Goal: Task Accomplishment & Management: Manage account settings

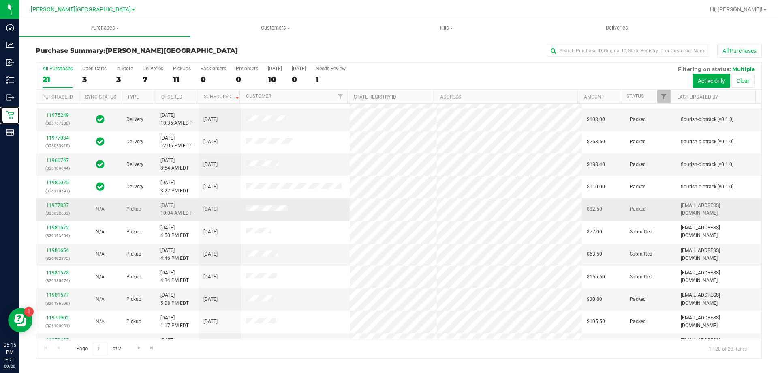
scroll to position [81, 0]
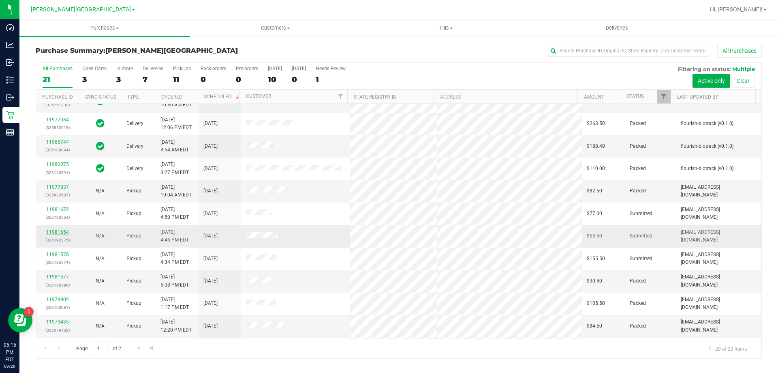
click at [63, 231] on link "11981654" at bounding box center [57, 232] width 23 height 6
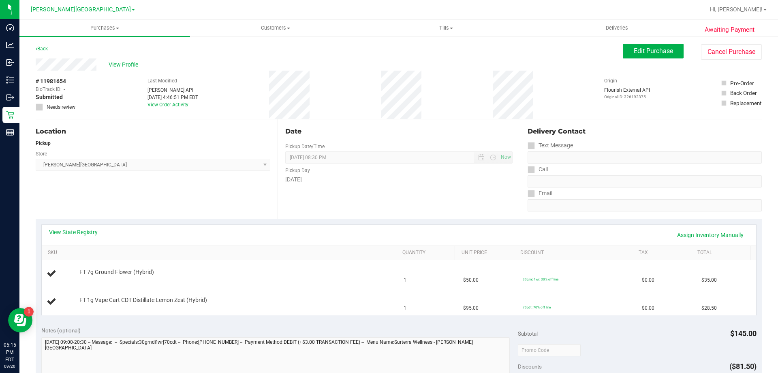
click at [238, 239] on div "View State Registry Assign Inventory Manually" at bounding box center [399, 235] width 700 height 14
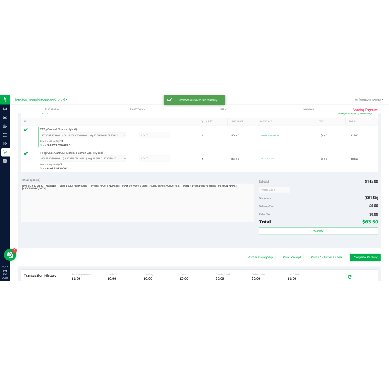
scroll to position [243, 0]
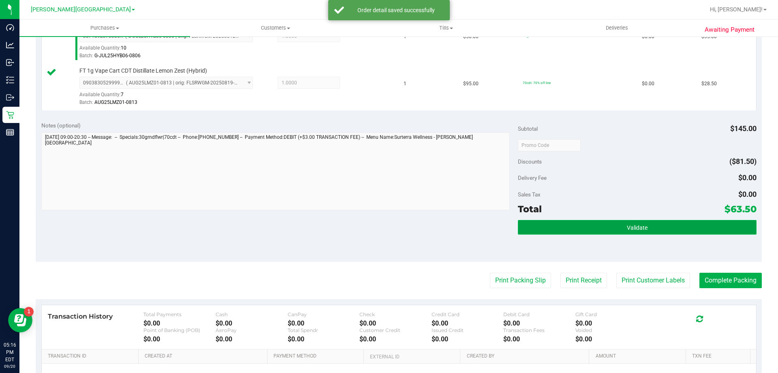
click at [389, 226] on button "Validate" at bounding box center [637, 227] width 238 height 15
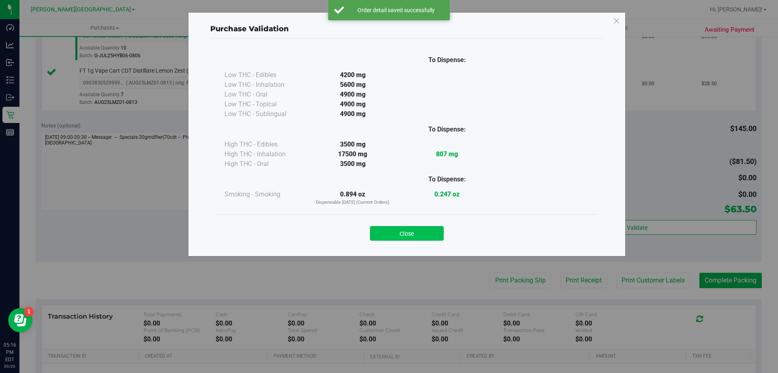
click at [389, 230] on button "Close" at bounding box center [407, 233] width 74 height 15
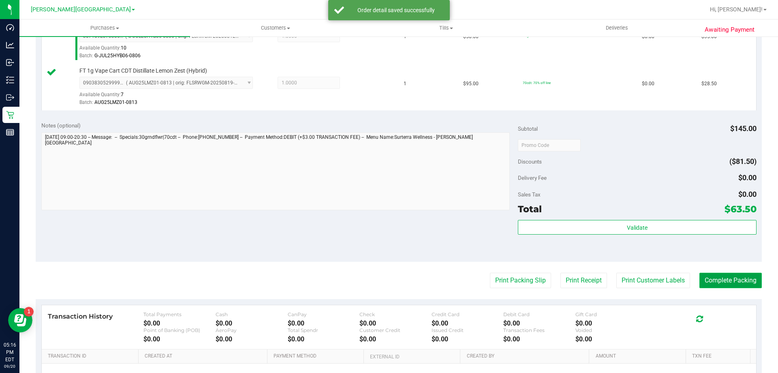
click at [389, 279] on button "Complete Packing" at bounding box center [731, 279] width 62 height 15
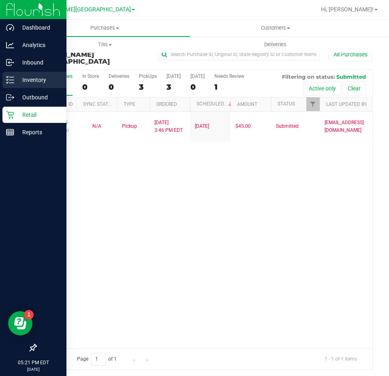
click at [31, 81] on p "Inventory" at bounding box center [38, 80] width 49 height 10
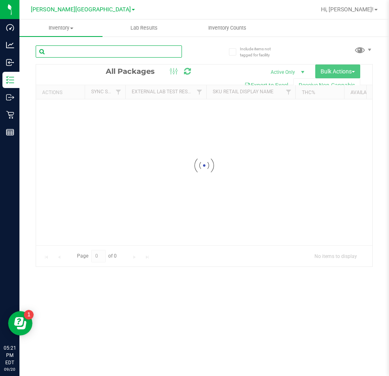
click at [144, 57] on input "text" at bounding box center [109, 51] width 146 height 12
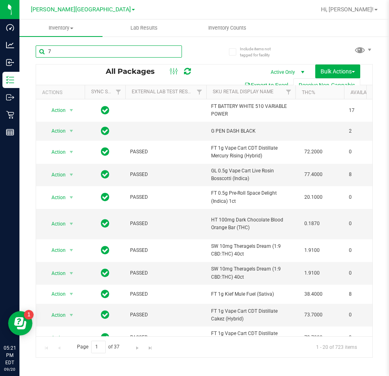
type input "7g"
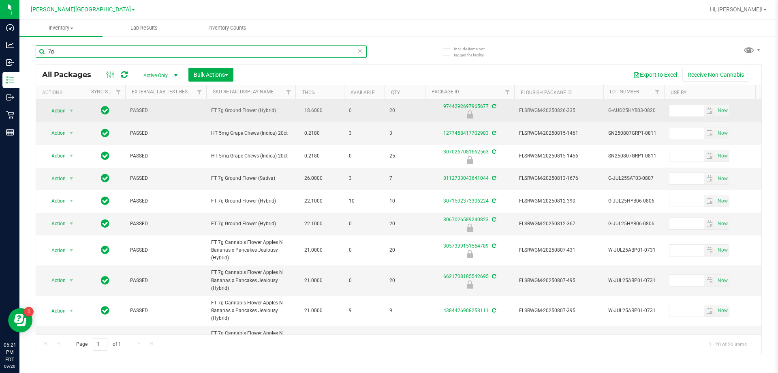
type input "2026-02-17"
type input "2025-08-07"
type input "2026-02-17"
type input "2025-08-07"
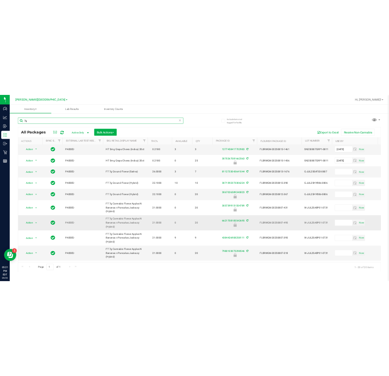
scroll to position [162, 0]
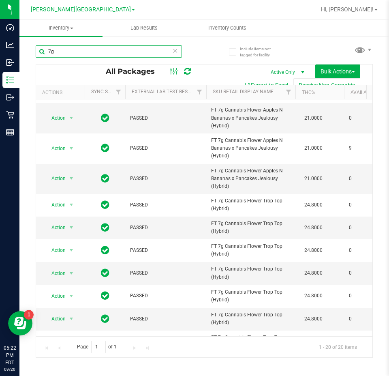
type input "7g"
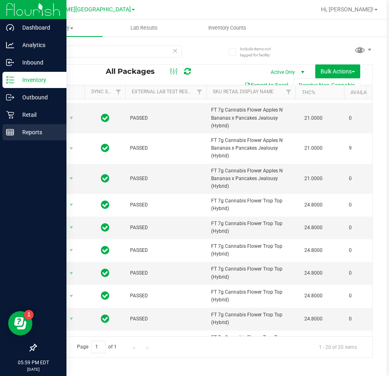
click at [13, 124] on div "Reports" at bounding box center [34, 132] width 64 height 16
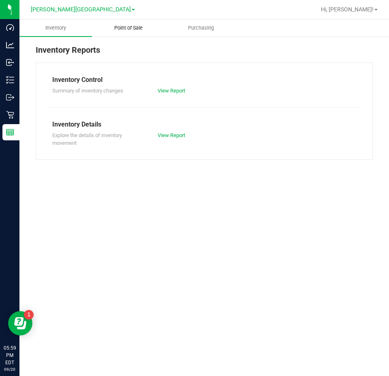
click at [114, 25] on span "Point of Sale" at bounding box center [128, 27] width 50 height 7
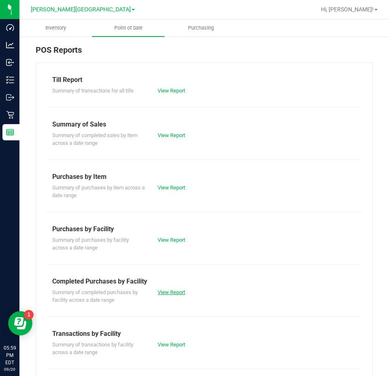
click at [177, 291] on link "View Report" at bounding box center [172, 292] width 28 height 6
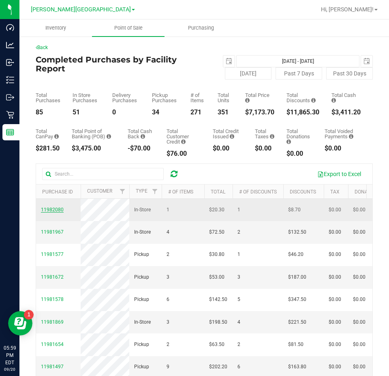
click at [57, 212] on span "11982080" at bounding box center [52, 210] width 23 height 6
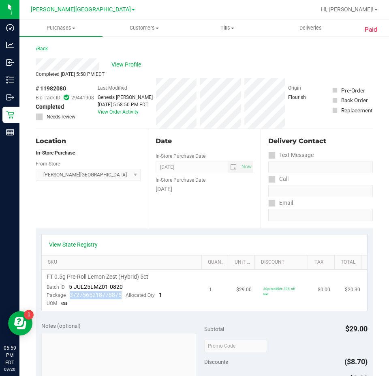
drag, startPoint x: 118, startPoint y: 294, endPoint x: 70, endPoint y: 293, distance: 47.8
click at [70, 293] on span "3727565218778875" at bounding box center [96, 295] width 52 height 6
copy span "3727565218778875"
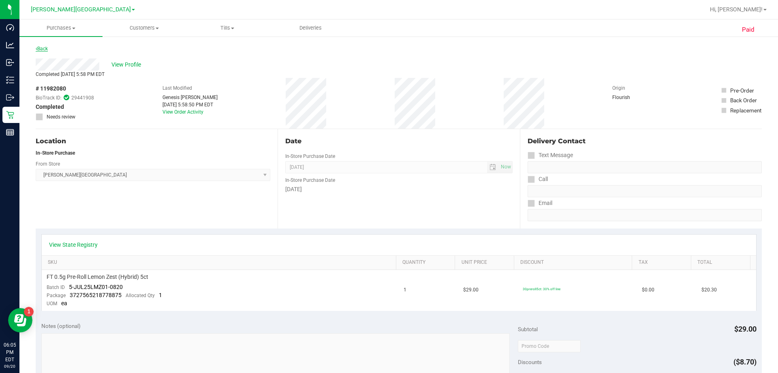
click at [37, 51] on link "Back" at bounding box center [42, 49] width 12 height 6
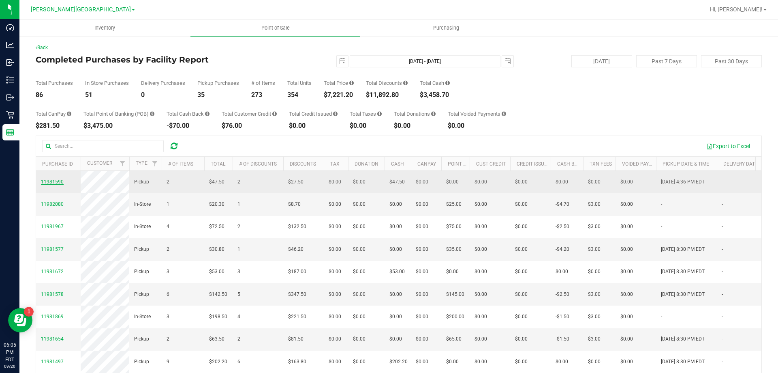
click at [51, 182] on span "11981590" at bounding box center [52, 182] width 23 height 6
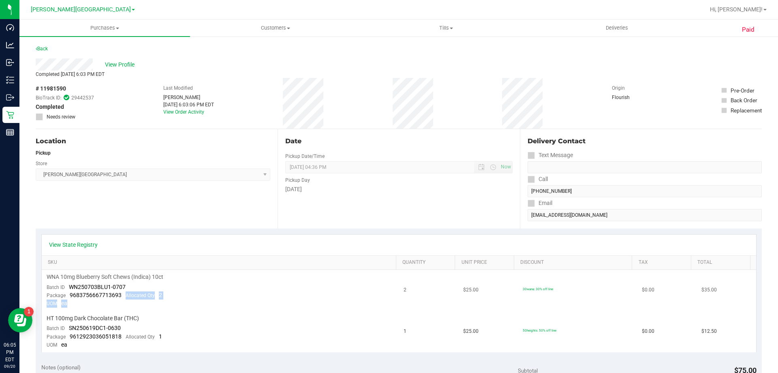
drag, startPoint x: 120, startPoint y: 298, endPoint x: 92, endPoint y: 302, distance: 27.9
click at [92, 303] on td "WNA 10mg Blueberry Soft Chews (Indica) 10ct Batch ID WN250703BLU1-0707 Package …" at bounding box center [221, 290] width 358 height 41
click at [118, 294] on span "9683756667713693" at bounding box center [96, 295] width 52 height 6
drag, startPoint x: 119, startPoint y: 294, endPoint x: 69, endPoint y: 295, distance: 49.9
click at [69, 295] on div "Package 9683756667713693 Allocated Qty 2" at bounding box center [105, 295] width 116 height 8
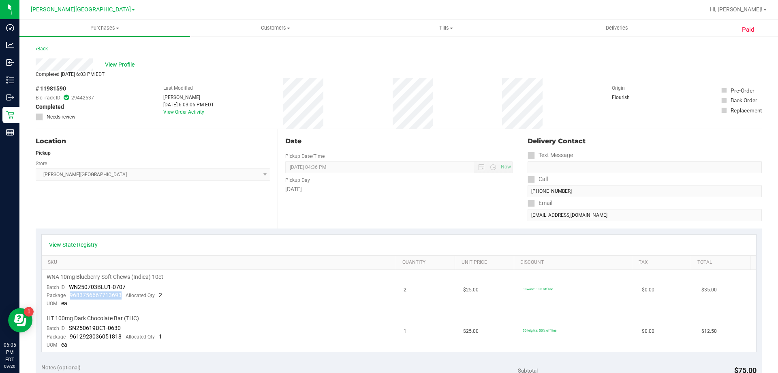
copy span "9683756667713693"
click at [115, 334] on span "9612923036051818" at bounding box center [96, 336] width 52 height 6
drag, startPoint x: 120, startPoint y: 334, endPoint x: 70, endPoint y: 336, distance: 50.3
click at [70, 336] on div "Package 9612923036051818 Allocated Qty 1" at bounding box center [105, 336] width 116 height 8
copy span "9612923036051818"
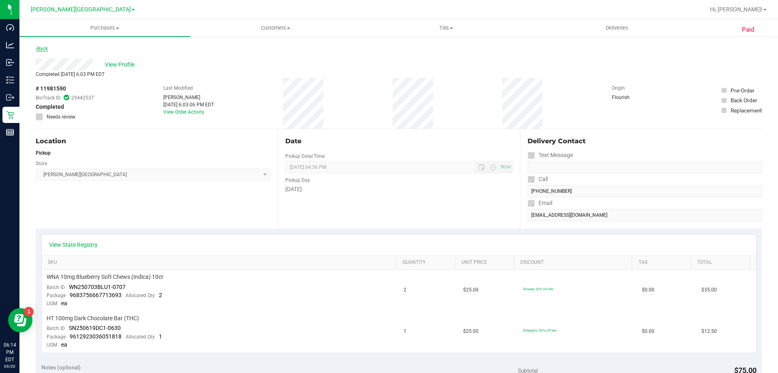
click at [46, 49] on link "Back" at bounding box center [42, 49] width 12 height 6
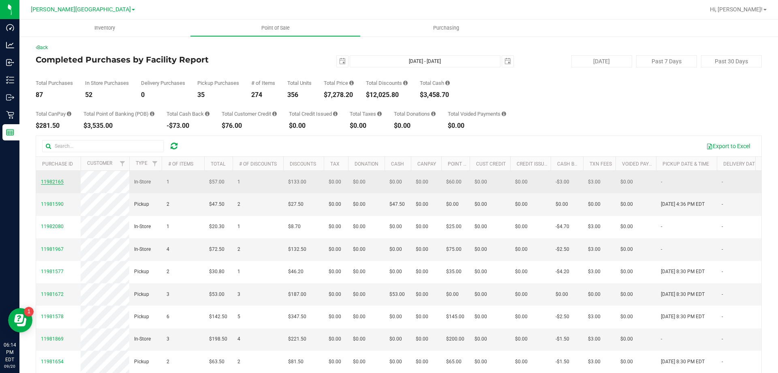
click at [52, 184] on span "11982165" at bounding box center [52, 182] width 23 height 6
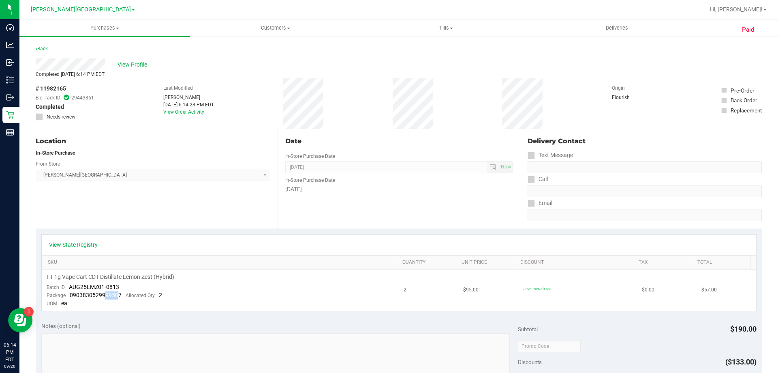
drag, startPoint x: 118, startPoint y: 296, endPoint x: 104, endPoint y: 295, distance: 14.2
click at [104, 295] on span "0903830529999507" at bounding box center [96, 295] width 52 height 6
drag, startPoint x: 121, startPoint y: 294, endPoint x: 70, endPoint y: 298, distance: 51.3
click at [70, 298] on div "Package 0903830529999507 Allocated Qty 2" at bounding box center [105, 295] width 116 height 8
copy span "0903830529999507"
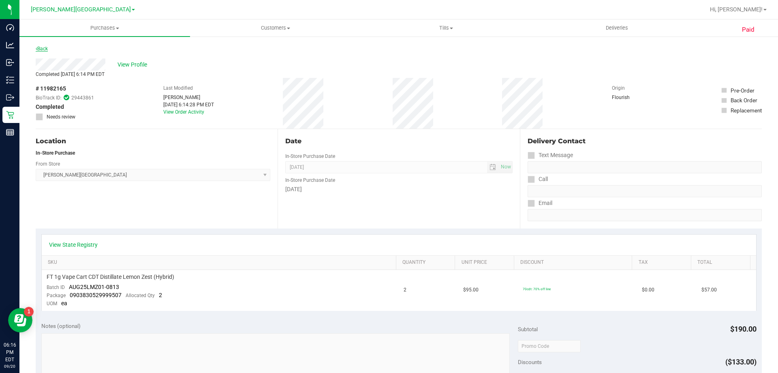
click at [40, 48] on link "Back" at bounding box center [42, 49] width 12 height 6
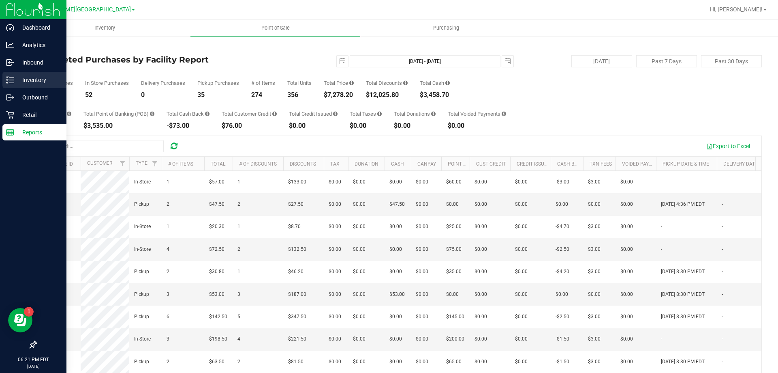
click at [14, 82] on p "Inventory" at bounding box center [38, 80] width 49 height 10
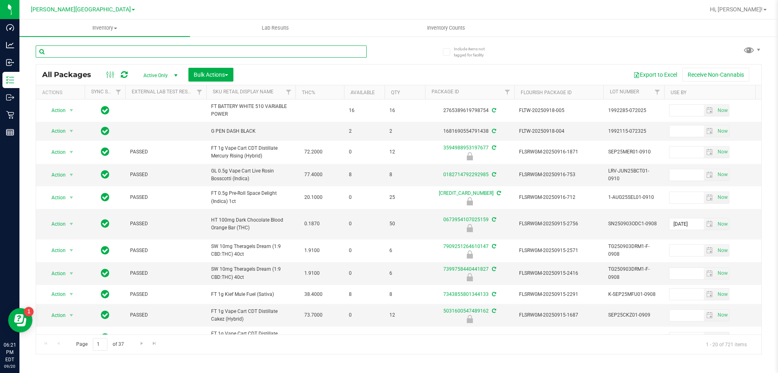
click at [194, 49] on input "text" at bounding box center [201, 51] width 331 height 12
type input "7674559476947622"
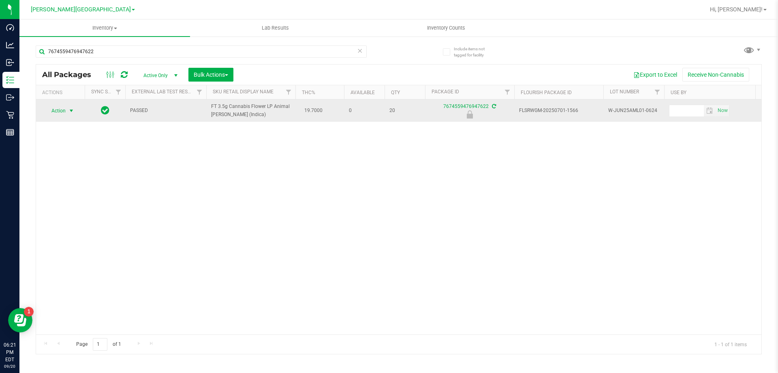
click at [63, 110] on span "Action" at bounding box center [55, 110] width 22 height 11
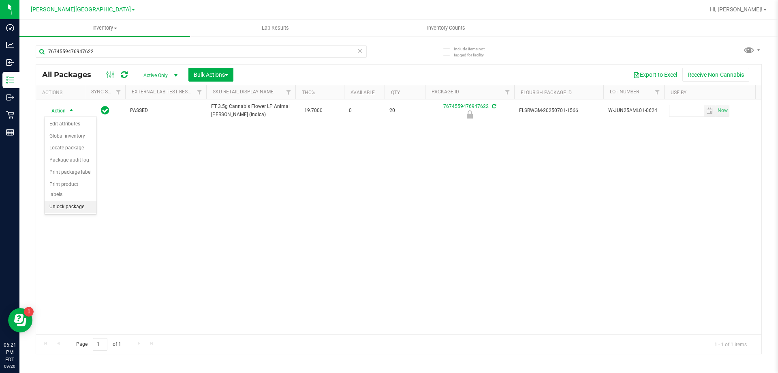
click at [66, 201] on li "Unlock package" at bounding box center [71, 207] width 52 height 12
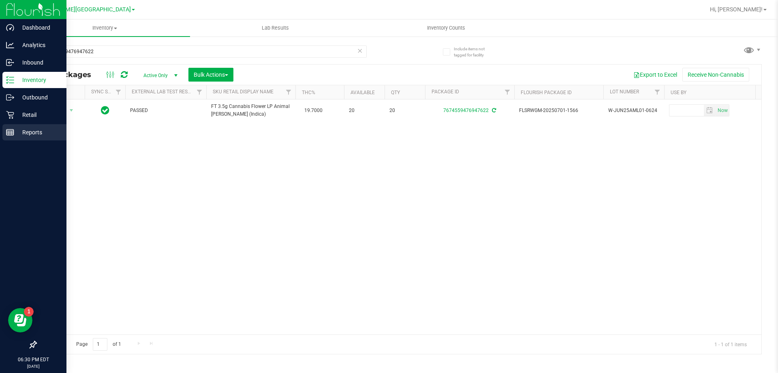
click at [17, 135] on p "Reports" at bounding box center [38, 132] width 49 height 10
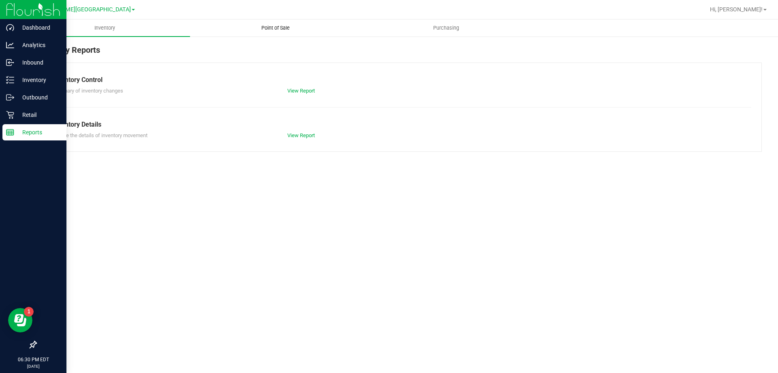
click at [278, 28] on span "Point of Sale" at bounding box center [276, 27] width 50 height 7
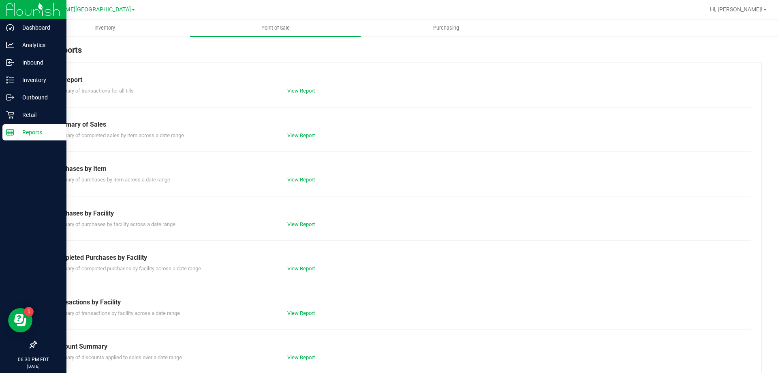
click at [300, 269] on link "View Report" at bounding box center [301, 268] width 28 height 6
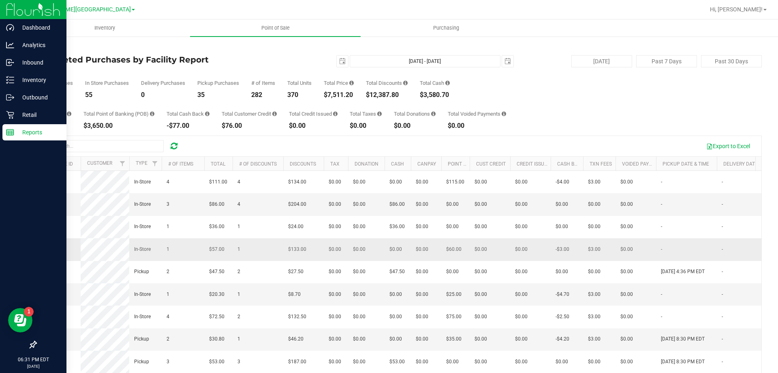
click at [59, 252] on span "11982165" at bounding box center [52, 249] width 23 height 6
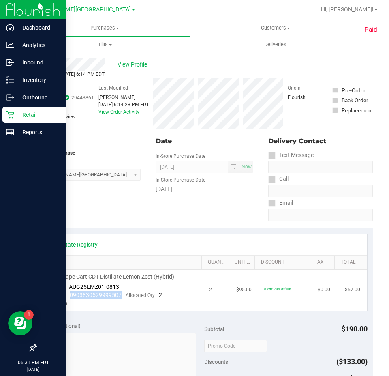
drag, startPoint x: 122, startPoint y: 294, endPoint x: 69, endPoint y: 296, distance: 52.3
click at [69, 296] on div "Package 0903830529999507 Allocated Qty 2" at bounding box center [105, 295] width 116 height 8
copy span "0903830529999507"
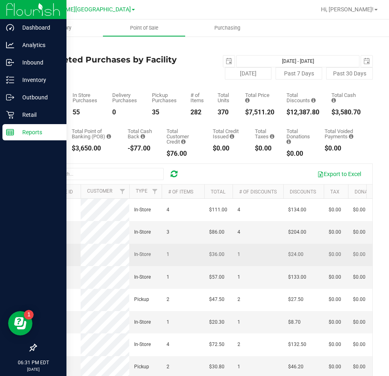
click at [58, 257] on span "11982229" at bounding box center [52, 254] width 23 height 6
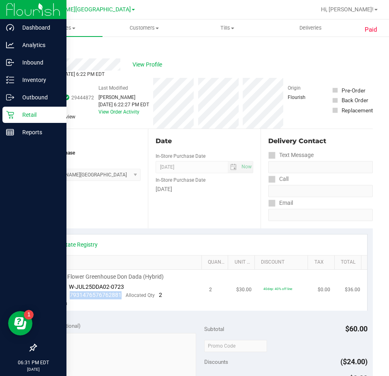
drag, startPoint x: 120, startPoint y: 296, endPoint x: 70, endPoint y: 294, distance: 50.4
click at [70, 294] on div "Package 7931476576762881 Allocated Qty 2" at bounding box center [105, 295] width 116 height 8
copy span "7931476576762881"
click at [46, 45] on div "Back" at bounding box center [42, 49] width 12 height 10
click at [43, 48] on link "Back" at bounding box center [42, 49] width 12 height 6
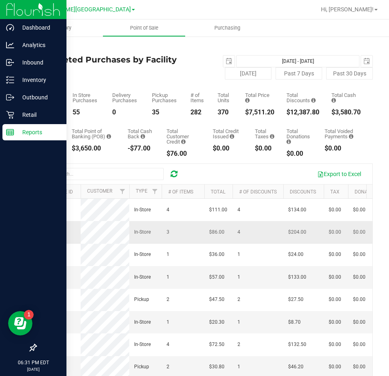
click at [56, 235] on span "11982214" at bounding box center [52, 232] width 23 height 6
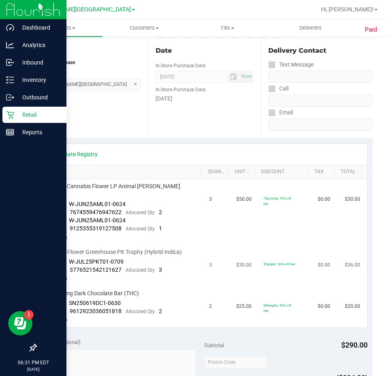
scroll to position [122, 0]
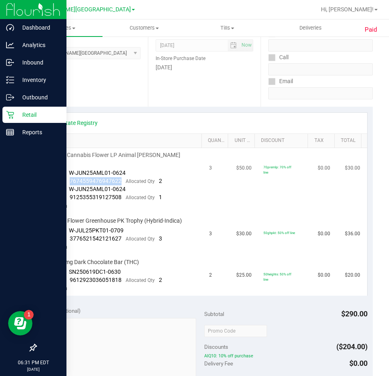
drag, startPoint x: 124, startPoint y: 172, endPoint x: 69, endPoint y: 172, distance: 55.1
click at [69, 177] on div "Package 7674559476947622 Allocated Qty 2" at bounding box center [105, 181] width 116 height 8
copy span "7674559476947622"
drag, startPoint x: 124, startPoint y: 189, endPoint x: 69, endPoint y: 191, distance: 55.6
click at [69, 193] on div "Package 9125355319127508 Allocated Qty 1" at bounding box center [105, 197] width 116 height 8
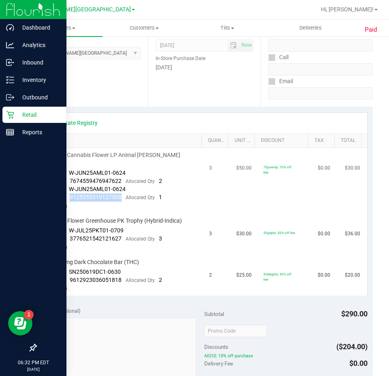
copy span "9125355319127508"
drag, startPoint x: 120, startPoint y: 229, endPoint x: 70, endPoint y: 234, distance: 50.1
click at [70, 235] on div "Package 3776521542121627 Allocated Qty 3" at bounding box center [105, 239] width 116 height 8
copy span "3776521542121627"
drag, startPoint x: 122, startPoint y: 273, endPoint x: 70, endPoint y: 274, distance: 52.3
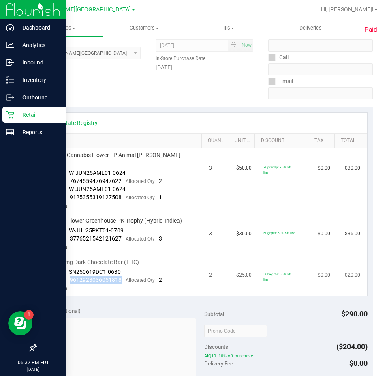
click at [70, 276] on div "Package 9612923036051818 Allocated Qty 2" at bounding box center [105, 280] width 116 height 8
copy span "9612923036051818"
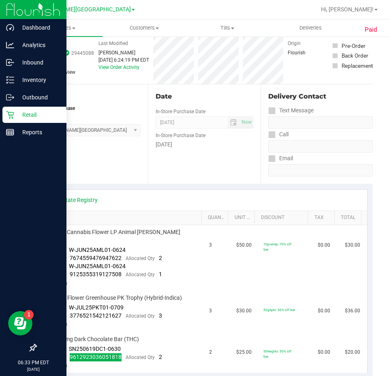
scroll to position [0, 0]
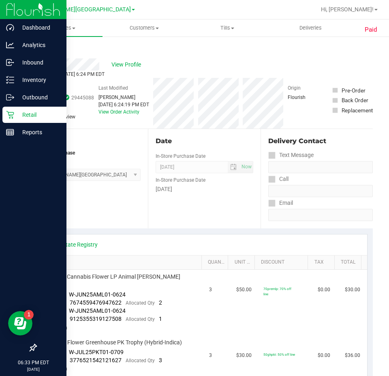
click at [42, 49] on link "Back" at bounding box center [42, 49] width 12 height 6
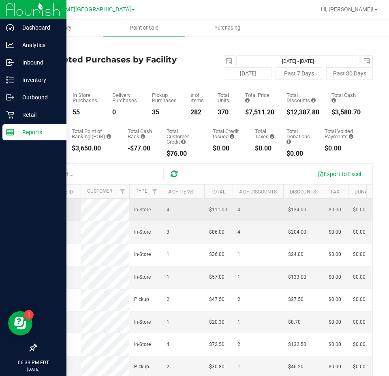
click at [53, 212] on span "11982241" at bounding box center [52, 210] width 23 height 6
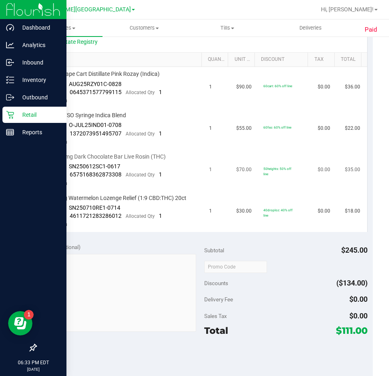
scroll to position [162, 0]
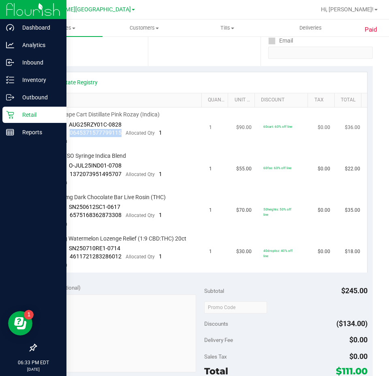
drag, startPoint x: 121, startPoint y: 134, endPoint x: 70, endPoint y: 134, distance: 51.5
click at [70, 134] on div "Package 0645371577799115 Allocated Qty 1" at bounding box center [105, 133] width 116 height 8
drag, startPoint x: 120, startPoint y: 172, endPoint x: 70, endPoint y: 177, distance: 49.7
click at [70, 177] on span "1372073951495707" at bounding box center [96, 174] width 52 height 6
drag, startPoint x: 122, startPoint y: 216, endPoint x: 70, endPoint y: 217, distance: 51.9
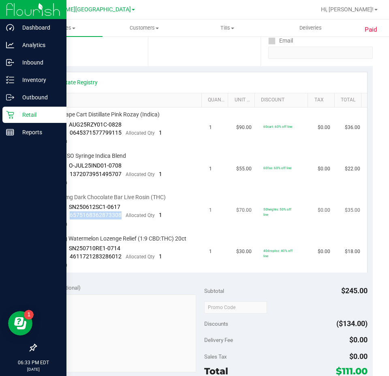
click at [70, 217] on div "Package 6575168362873308 Allocated Qty 1" at bounding box center [105, 215] width 116 height 8
drag, startPoint x: 121, startPoint y: 256, endPoint x: 69, endPoint y: 259, distance: 52.0
click at [69, 259] on div "Package 4611721283286012 Allocated Qty 1" at bounding box center [105, 257] width 116 height 8
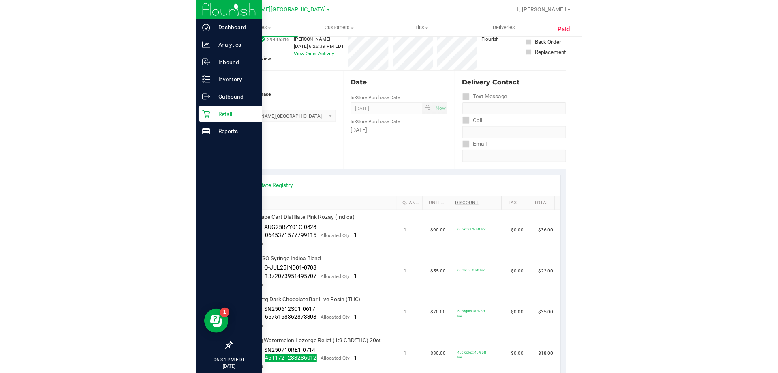
scroll to position [0, 0]
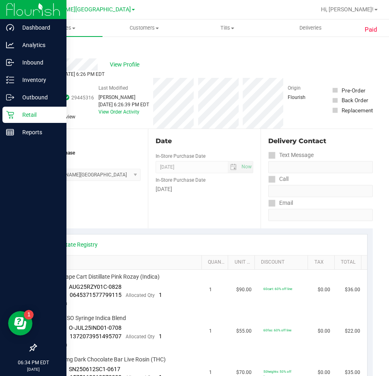
click at [45, 46] on div "Back" at bounding box center [42, 49] width 12 height 10
click at [43, 47] on link "Back" at bounding box center [42, 49] width 12 height 6
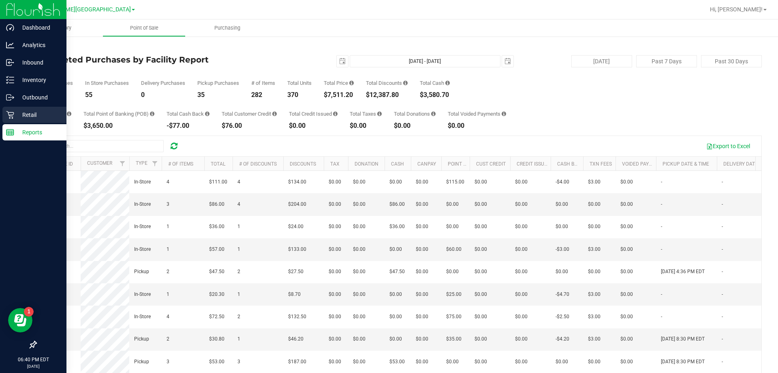
click at [24, 110] on p "Retail" at bounding box center [38, 115] width 49 height 10
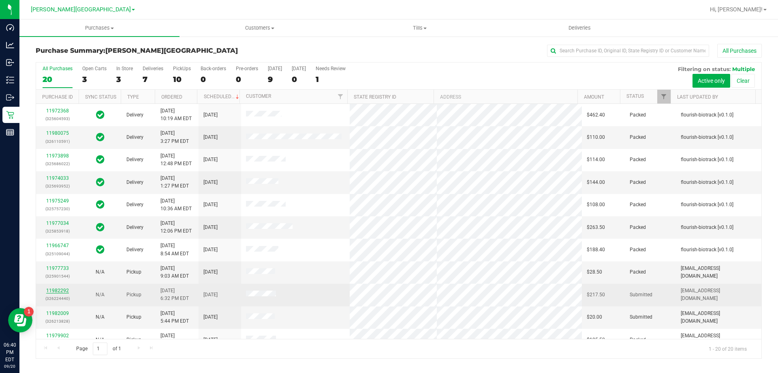
click at [55, 289] on link "11982292" at bounding box center [57, 290] width 23 height 6
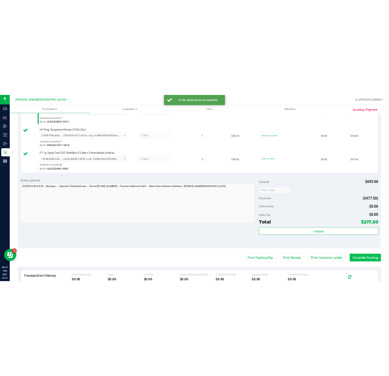
scroll to position [365, 0]
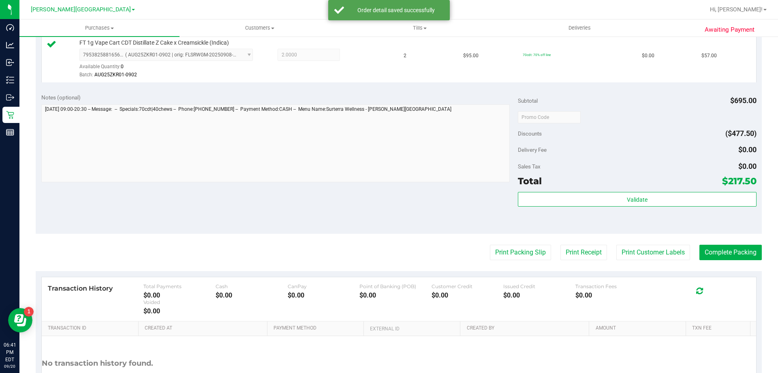
click at [389, 186] on span "$217.50" at bounding box center [739, 180] width 34 height 11
click at [389, 191] on div "Subtotal $695.00 Discounts ($477.50) Delivery Fee $0.00 Sales Tax $0.00 Total $…" at bounding box center [637, 160] width 238 height 135
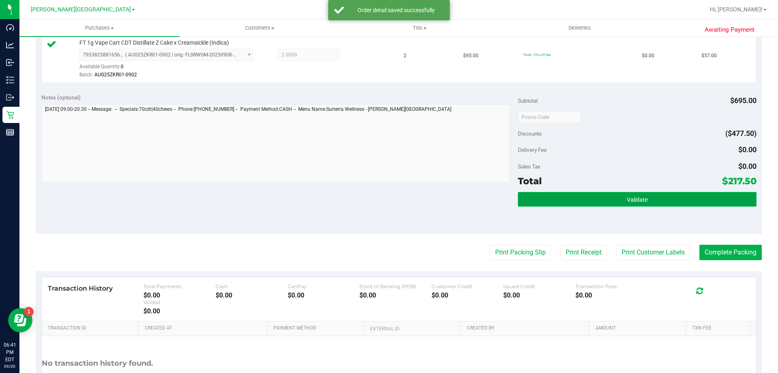
click at [389, 201] on button "Validate" at bounding box center [637, 199] width 238 height 15
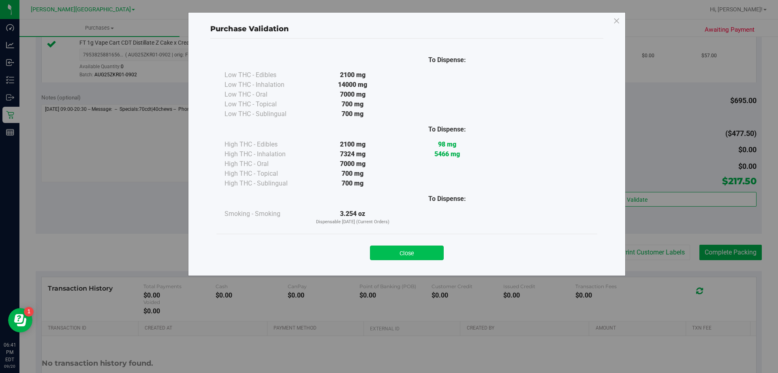
click at [389, 255] on button "Close" at bounding box center [407, 252] width 74 height 15
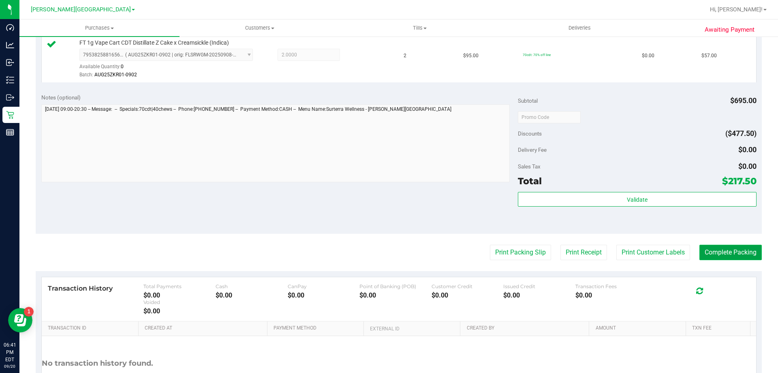
click at [389, 247] on button "Complete Packing" at bounding box center [731, 251] width 62 height 15
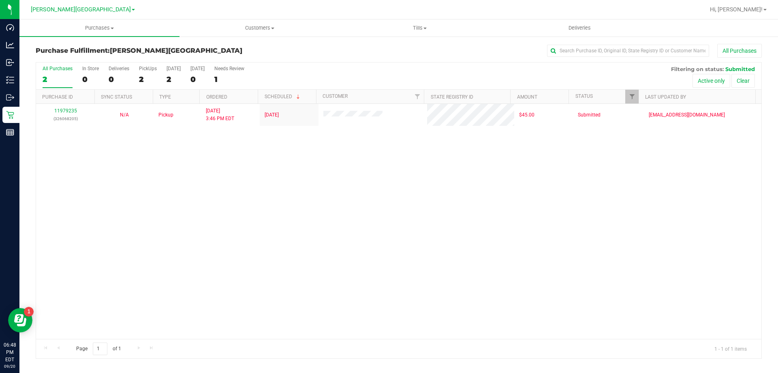
click at [389, 192] on div "11979235 (326068205) N/A Pickup 9/20/2025 3:46 PM EDT 9/20/2025 $45.00 Submitte…" at bounding box center [399, 221] width 726 height 235
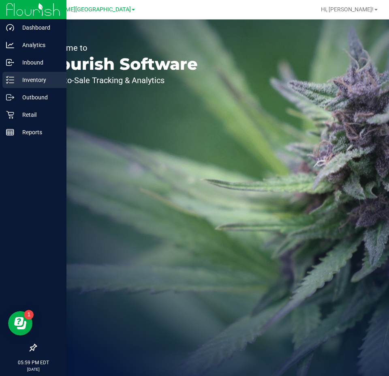
click at [28, 77] on p "Inventory" at bounding box center [38, 80] width 49 height 10
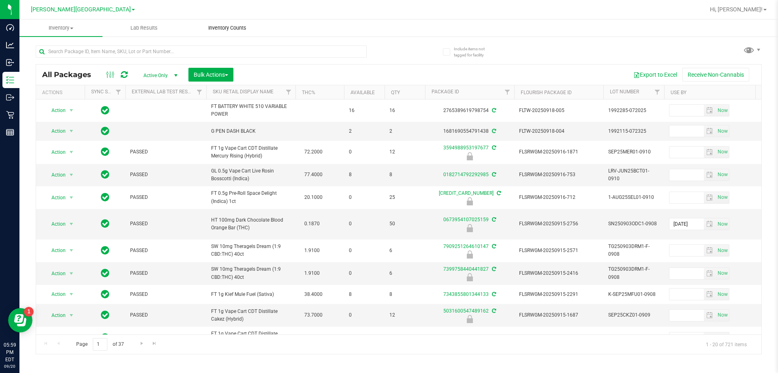
click at [229, 28] on span "Inventory Counts" at bounding box center [227, 27] width 60 height 7
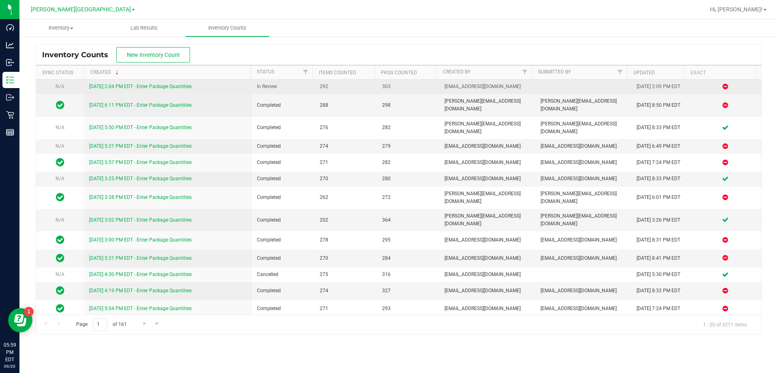
click at [148, 86] on link "9/20/25 2:04 PM EDT - Enter Package Quantities" at bounding box center [140, 87] width 103 height 6
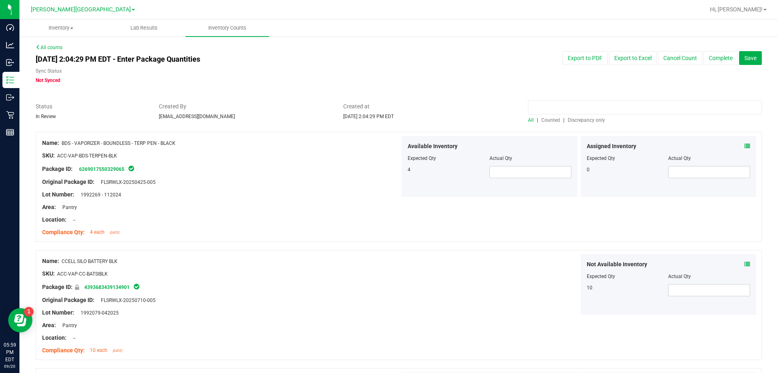
paste input "3727565218778875"
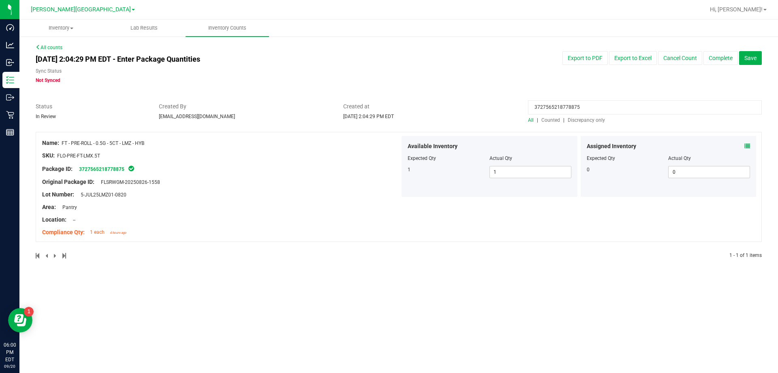
type input "3727565218778875"
click at [389, 148] on icon at bounding box center [748, 146] width 6 height 6
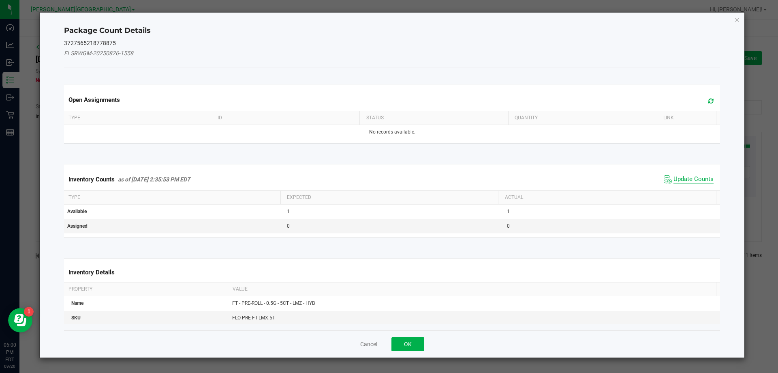
click at [389, 180] on span "Update Counts" at bounding box center [694, 179] width 40 height 8
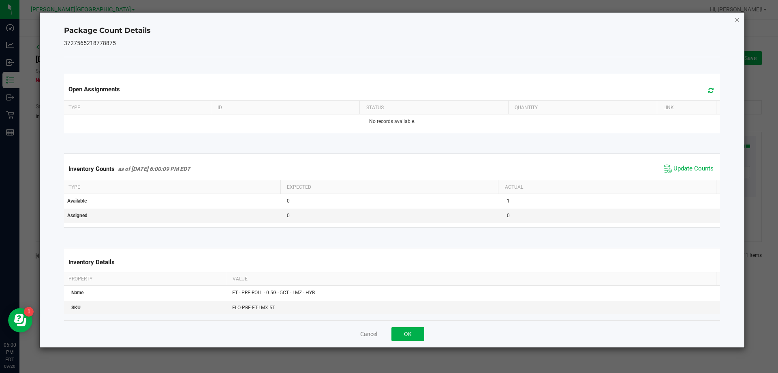
click at [389, 18] on icon "Close" at bounding box center [738, 20] width 6 height 10
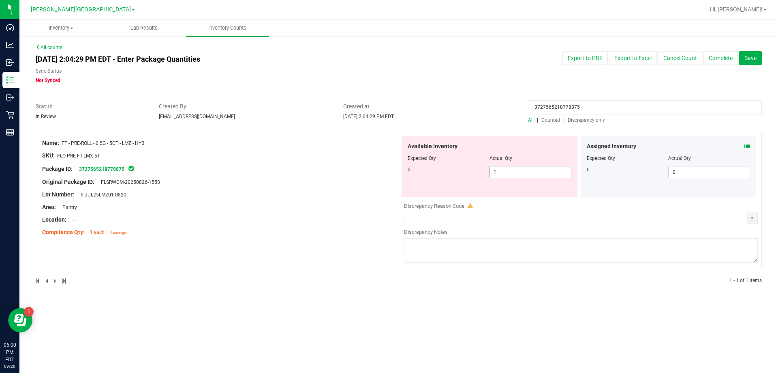
click at [389, 170] on span "1 1" at bounding box center [531, 172] width 82 height 12
click at [389, 170] on input "1" at bounding box center [530, 171] width 81 height 11
type input "0"
click at [389, 124] on div at bounding box center [399, 128] width 727 height 8
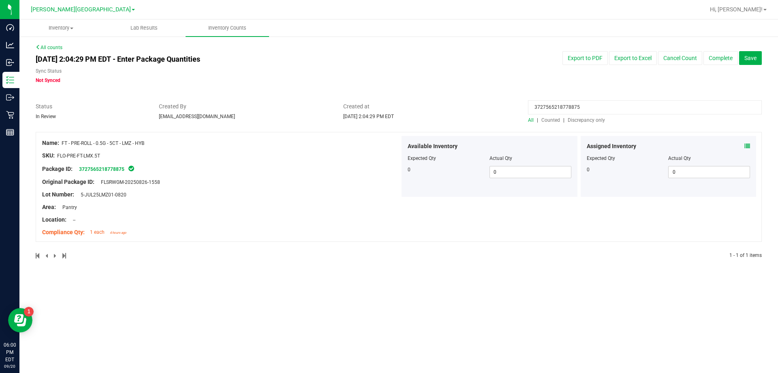
click at [389, 107] on input "3727565218778875" at bounding box center [645, 107] width 234 height 14
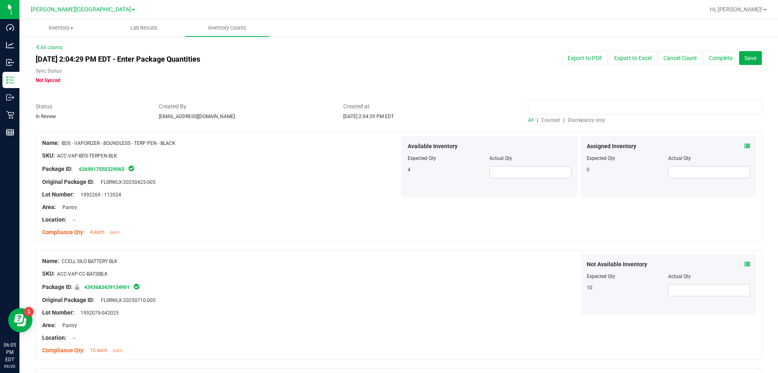
click at [389, 107] on input at bounding box center [645, 107] width 234 height 14
paste input "9683756667713693"
type input "9683756667713693"
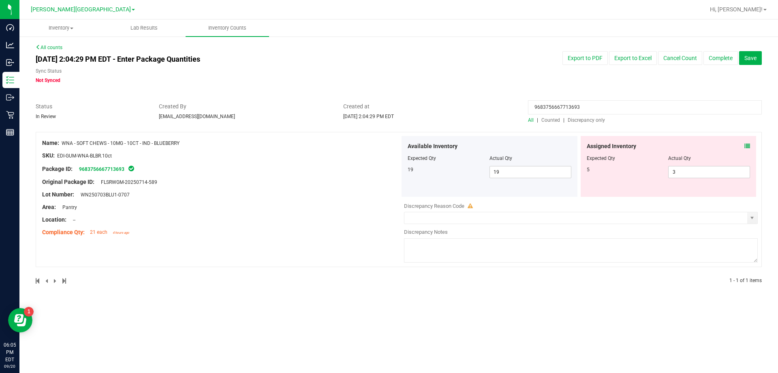
click at [389, 146] on icon at bounding box center [748, 146] width 6 height 6
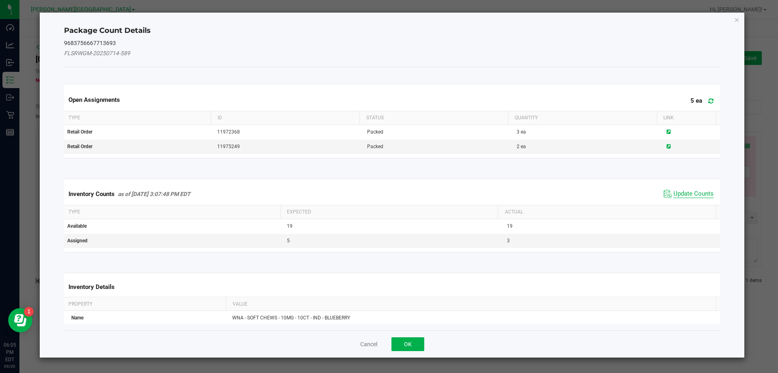
click at [389, 192] on span "Update Counts" at bounding box center [694, 194] width 40 height 8
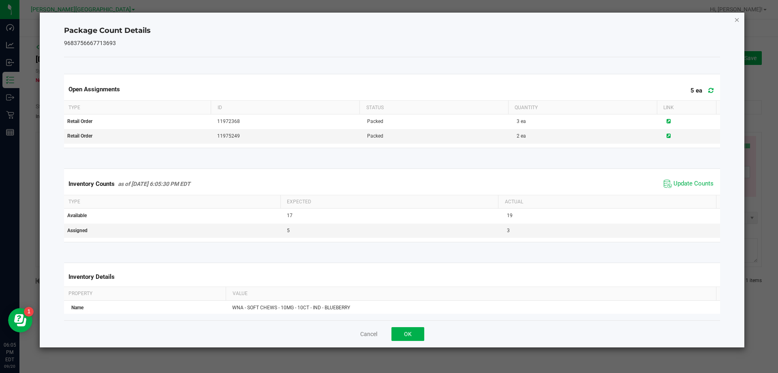
click at [389, 19] on icon "Close" at bounding box center [738, 20] width 6 height 10
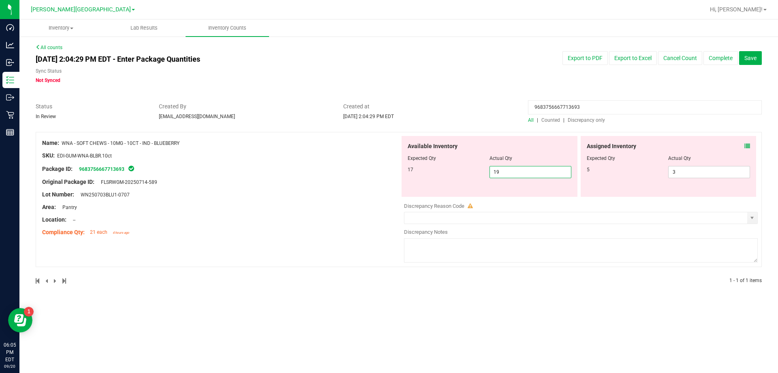
click at [389, 170] on span "19 19" at bounding box center [531, 172] width 82 height 12
click at [389, 170] on input "19" at bounding box center [530, 171] width 81 height 11
type input "17"
click at [389, 133] on div "Name: WNA - SOFT CHEWS - 10MG - 10CT - IND - BLUEBERRY SKU: EDI-GUM-WNA-BLBR.10…" at bounding box center [399, 199] width 727 height 135
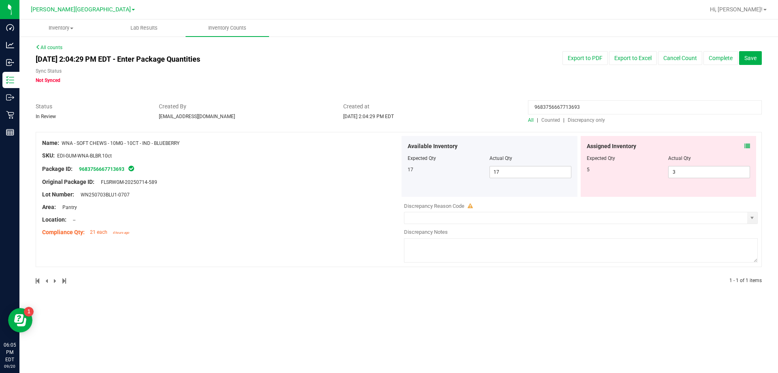
click at [389, 105] on input "9683756667713693" at bounding box center [645, 107] width 234 height 14
paste input "12923036051818"
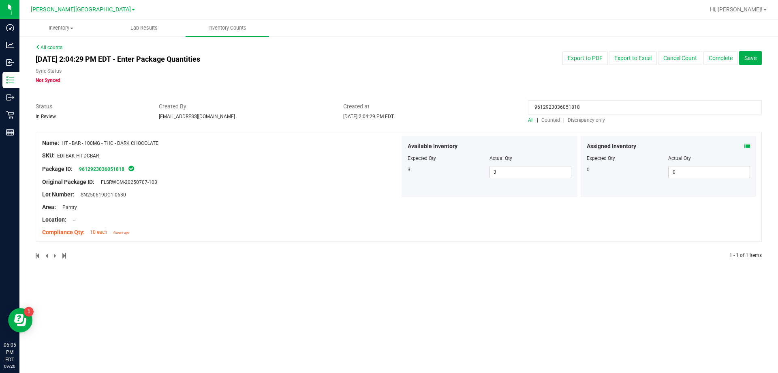
type input "9612923036051818"
click at [389, 145] on icon at bounding box center [748, 146] width 6 height 6
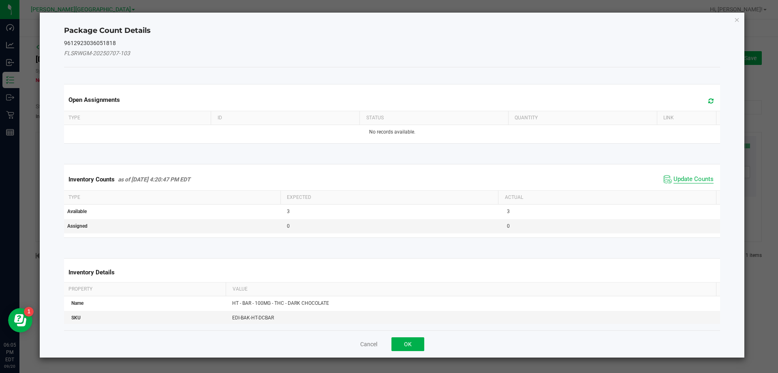
click at [389, 175] on span "Update Counts" at bounding box center [694, 179] width 40 height 8
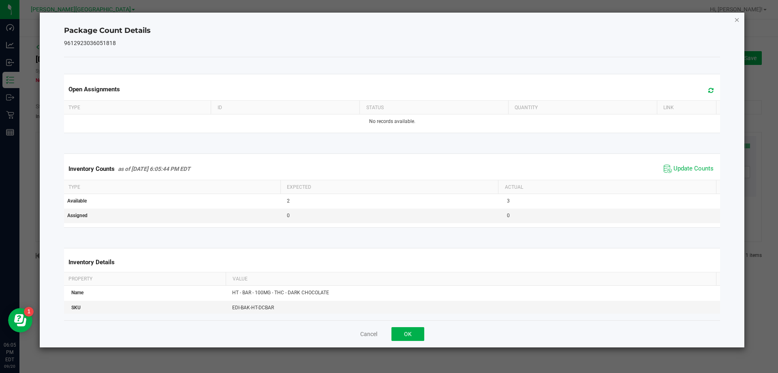
click at [389, 20] on icon "Close" at bounding box center [738, 20] width 6 height 10
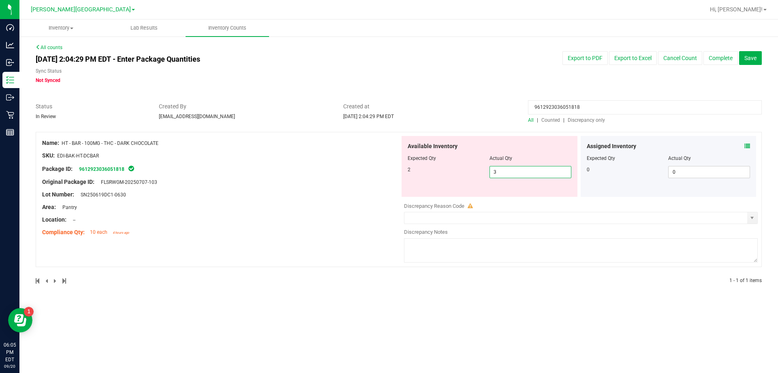
click at [389, 171] on span "3 3" at bounding box center [531, 172] width 82 height 12
click at [389, 171] on input "3" at bounding box center [530, 171] width 81 height 11
type input "2"
click at [389, 106] on span "Created at" at bounding box center [429, 106] width 173 height 9
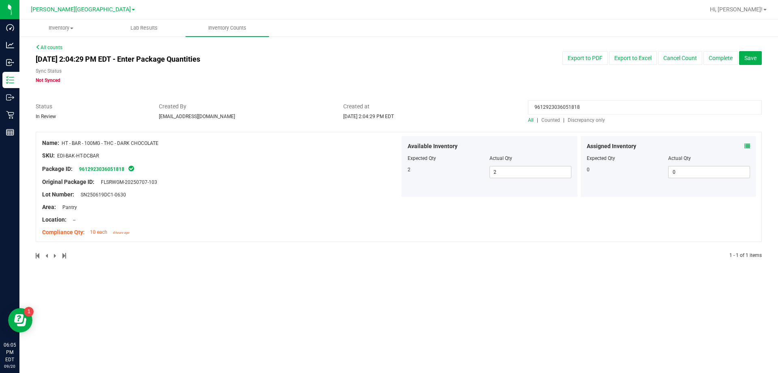
click at [389, 114] on div "9612923036051818" at bounding box center [645, 109] width 234 height 14
click at [389, 109] on input "9612923036051818" at bounding box center [645, 107] width 234 height 14
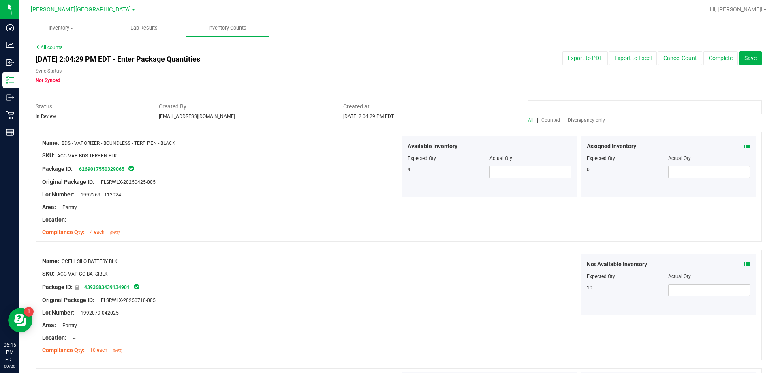
paste input "0903830529999507"
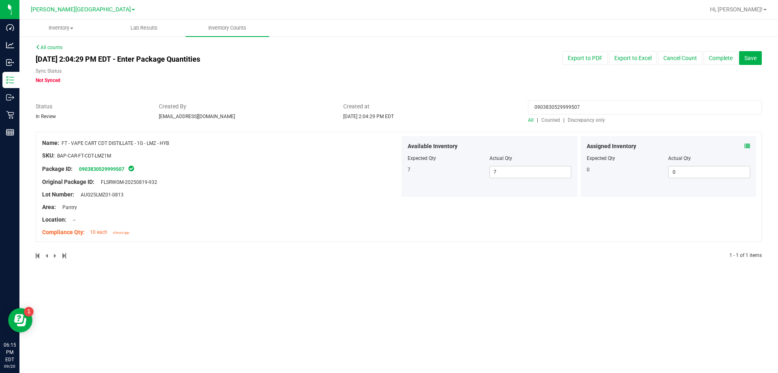
type input "0903830529999507"
click at [389, 145] on icon at bounding box center [748, 146] width 6 height 6
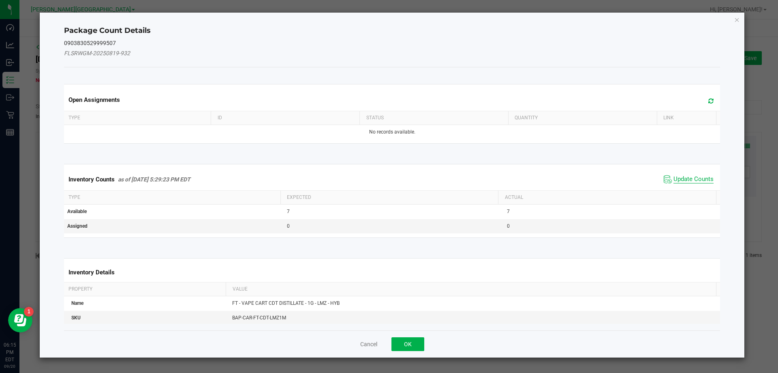
drag, startPoint x: 697, startPoint y: 181, endPoint x: 691, endPoint y: 179, distance: 6.9
click at [389, 181] on span "Update Counts" at bounding box center [694, 179] width 40 height 8
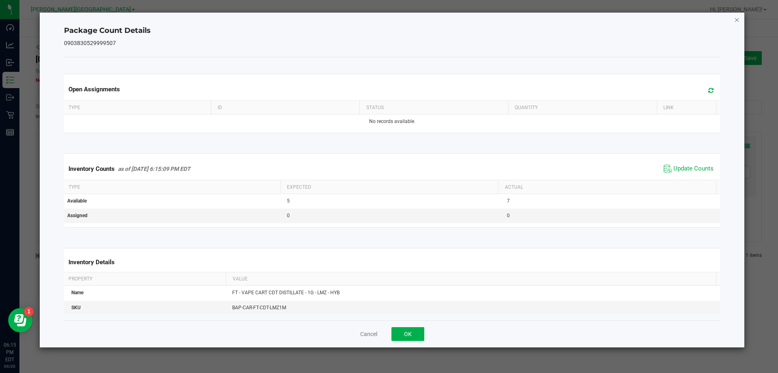
click at [389, 20] on icon "Close" at bounding box center [738, 20] width 6 height 10
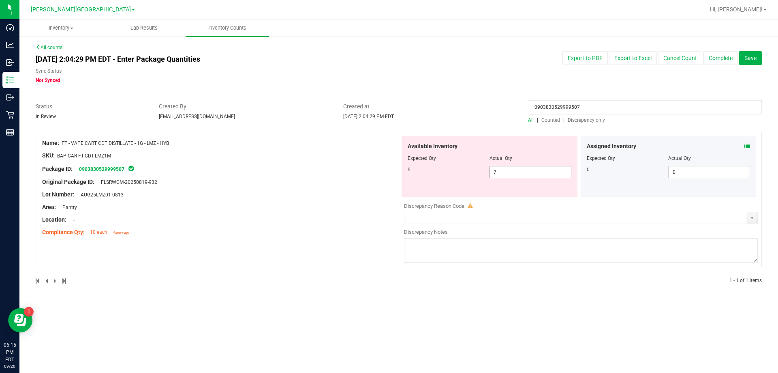
click at [389, 165] on div at bounding box center [490, 164] width 164 height 4
click at [389, 174] on span "7 7" at bounding box center [531, 172] width 82 height 12
click at [389, 174] on input "7" at bounding box center [530, 171] width 81 height 11
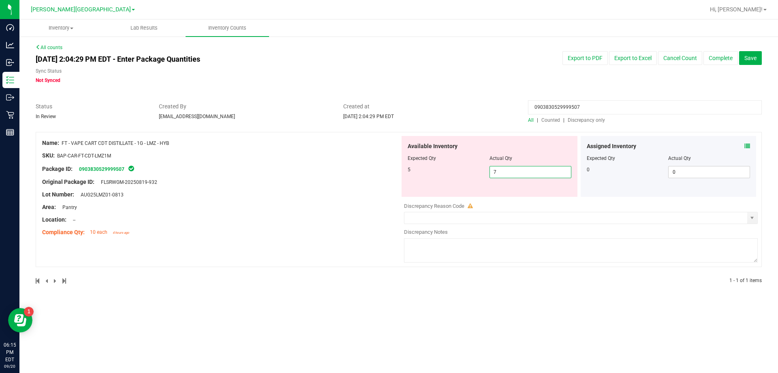
type input "5"
click at [389, 71] on div "Sep 20, 2025 2:04:29 PM EDT - Enter Package Quantities Sync Status Not Synced E…" at bounding box center [399, 67] width 739 height 33
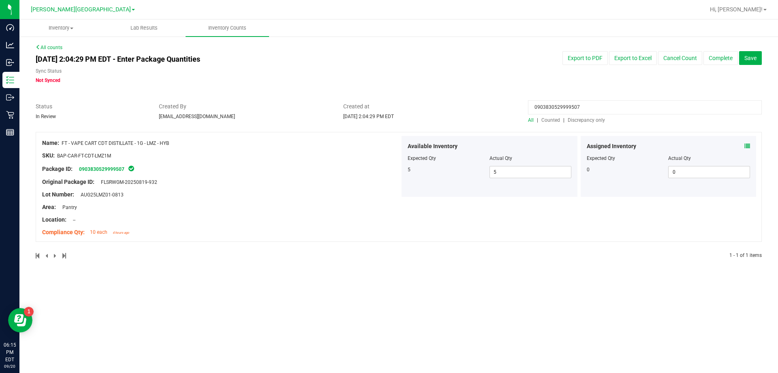
click at [389, 107] on input "0903830529999507" at bounding box center [645, 107] width 234 height 14
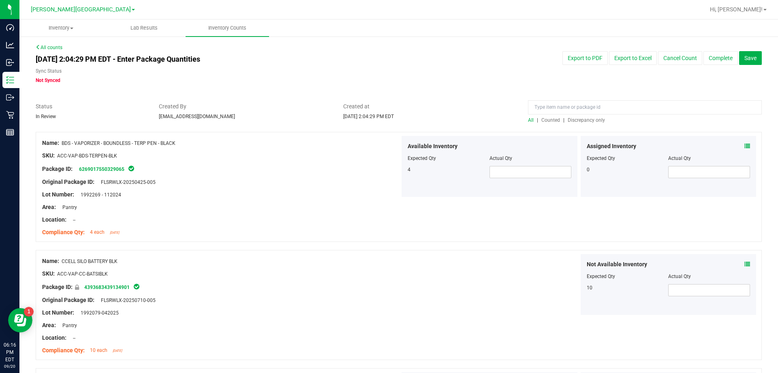
click at [52, 49] on link "All counts" at bounding box center [49, 48] width 27 height 6
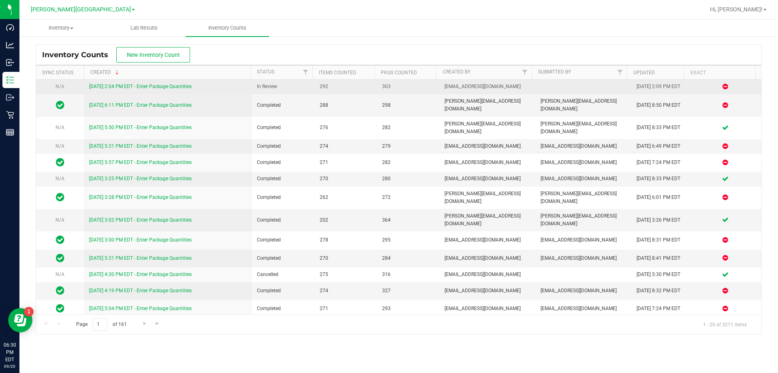
click at [105, 84] on link "9/20/25 2:04 PM EDT - Enter Package Quantities" at bounding box center [140, 87] width 103 height 6
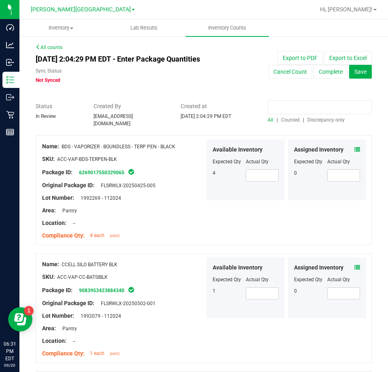
click at [294, 110] on input at bounding box center [320, 107] width 104 height 14
paste input "0903830529999507"
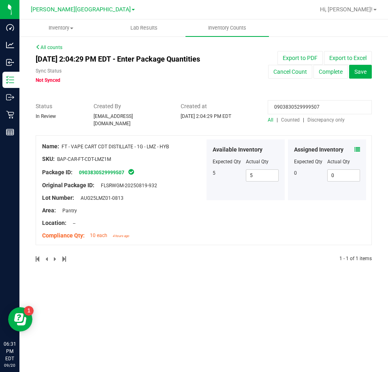
click at [359, 147] on icon at bounding box center [358, 150] width 6 height 6
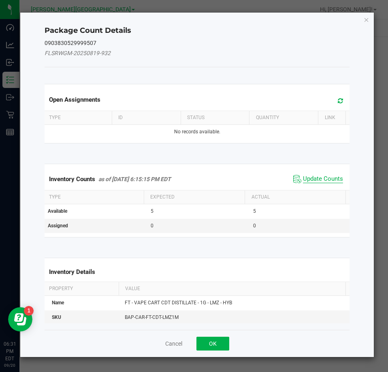
click at [322, 178] on span "Update Counts" at bounding box center [323, 179] width 40 height 8
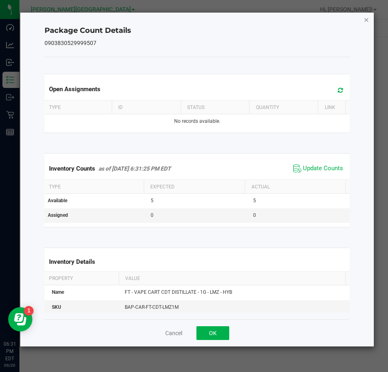
click at [368, 20] on icon "Close" at bounding box center [367, 20] width 6 height 10
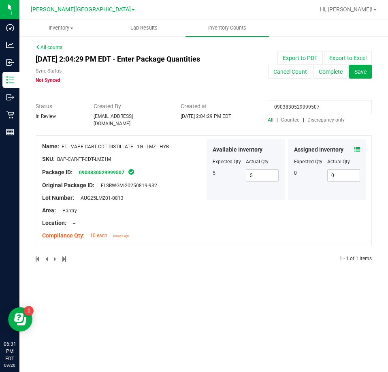
click at [287, 109] on input "0903830529999507" at bounding box center [320, 107] width 104 height 14
paste input "7931476576762881"
type input "7931476576762881"
click at [358, 147] on icon at bounding box center [358, 150] width 6 height 6
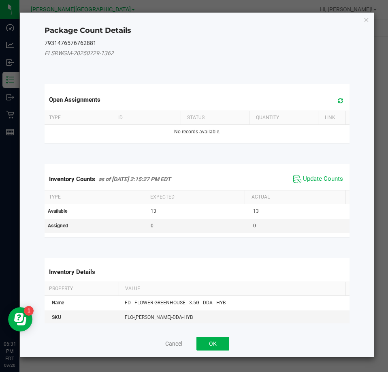
click at [322, 179] on span "Update Counts" at bounding box center [323, 179] width 40 height 8
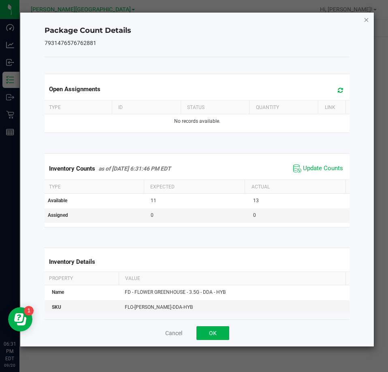
click at [366, 19] on icon "Close" at bounding box center [367, 20] width 6 height 10
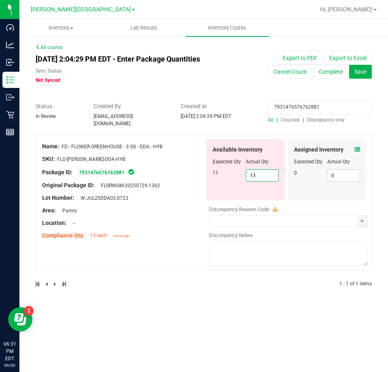
click at [251, 170] on span "13 13" at bounding box center [262, 175] width 33 height 12
click at [251, 170] on input "13" at bounding box center [262, 175] width 32 height 11
type input "11"
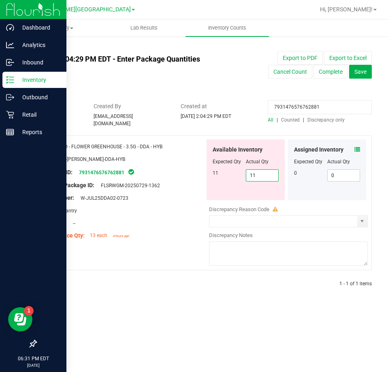
type input "11"
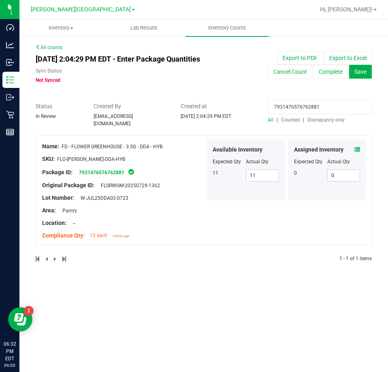
click at [317, 105] on input "7931476576762881" at bounding box center [320, 107] width 104 height 14
paste input "674559476947622"
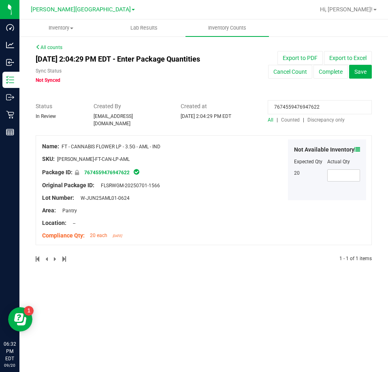
click at [357, 147] on icon at bounding box center [358, 150] width 6 height 6
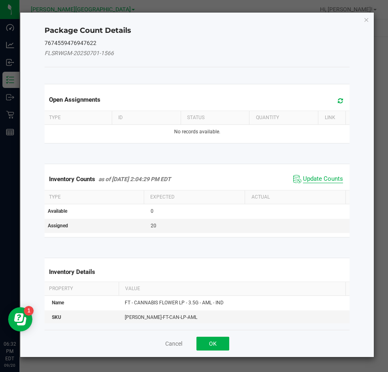
click at [304, 178] on span "Update Counts" at bounding box center [323, 179] width 40 height 8
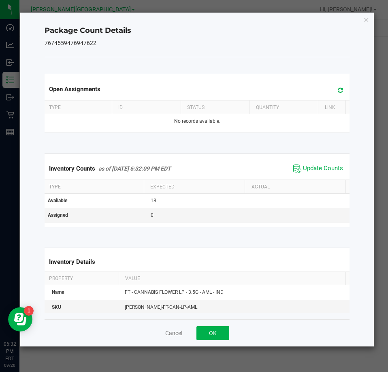
drag, startPoint x: 367, startPoint y: 19, endPoint x: 337, endPoint y: 42, distance: 37.6
click at [367, 19] on icon "Close" at bounding box center [367, 20] width 6 height 10
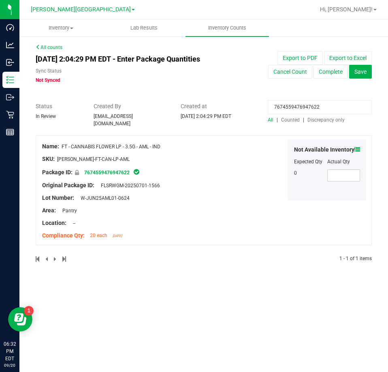
click at [286, 107] on input "7674559476947622" at bounding box center [320, 107] width 104 height 14
paste input "9125355319127508"
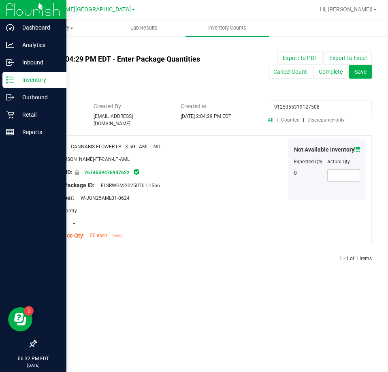
type input "9125355319127508"
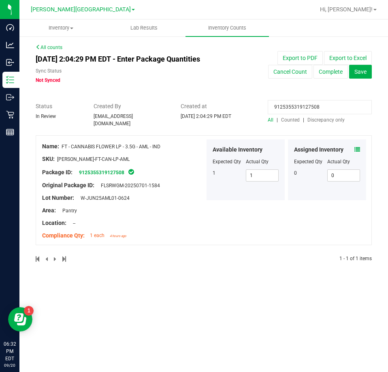
click at [356, 147] on icon at bounding box center [358, 150] width 6 height 6
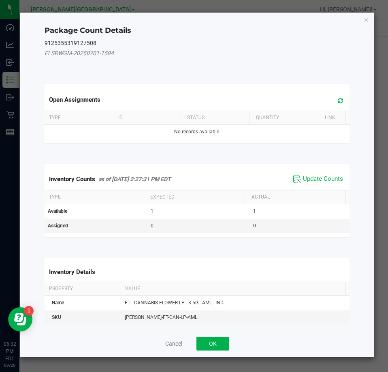
click at [306, 176] on span "Update Counts" at bounding box center [323, 179] width 40 height 8
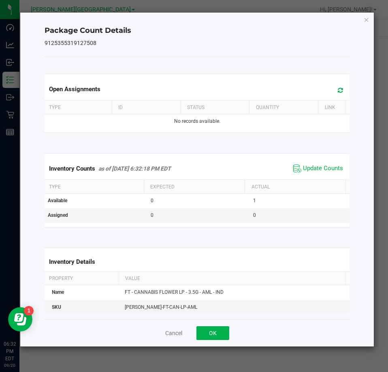
click at [365, 19] on icon "Close" at bounding box center [367, 20] width 6 height 10
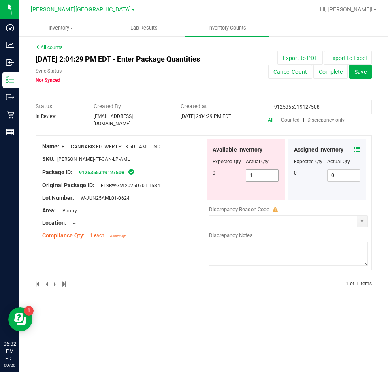
click at [262, 171] on span "1 1" at bounding box center [262, 175] width 33 height 12
click at [262, 171] on input "1" at bounding box center [262, 175] width 32 height 11
type input "0"
click at [193, 173] on div "Package ID: 9125355319127508" at bounding box center [123, 172] width 163 height 10
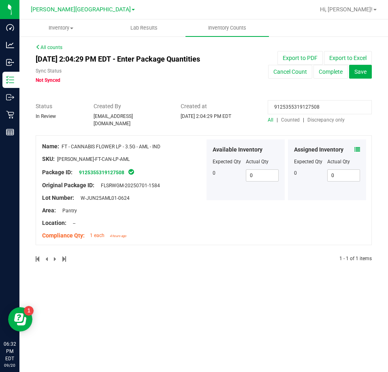
click at [298, 106] on input "9125355319127508" at bounding box center [320, 107] width 104 height 14
paste input "3776521542121627"
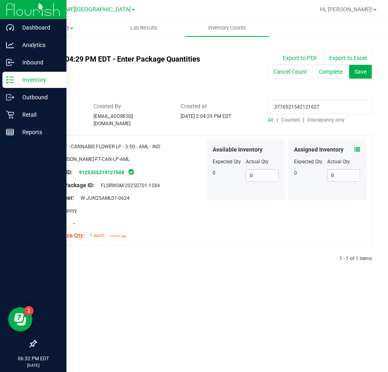
type input "3776521542121627"
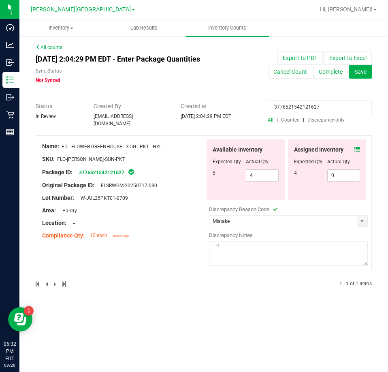
click at [359, 147] on icon at bounding box center [358, 150] width 6 height 6
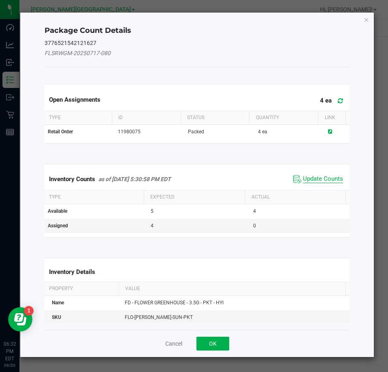
click at [315, 180] on span "Update Counts" at bounding box center [323, 179] width 40 height 8
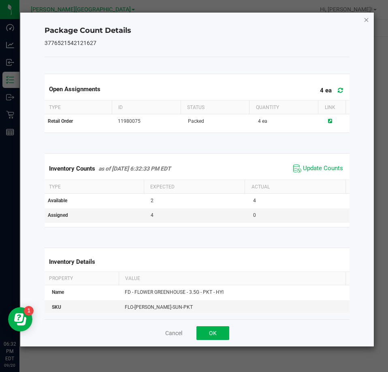
click at [364, 19] on icon "Close" at bounding box center [367, 20] width 6 height 10
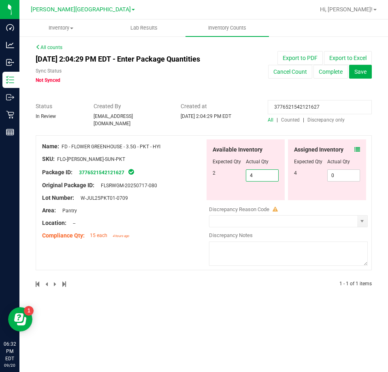
click at [277, 171] on span "4 4" at bounding box center [262, 175] width 33 height 12
click at [277, 171] on input "4" at bounding box center [262, 175] width 32 height 11
type input "1"
click at [329, 206] on div "Discrepancy Reason Code" at bounding box center [288, 210] width 159 height 8
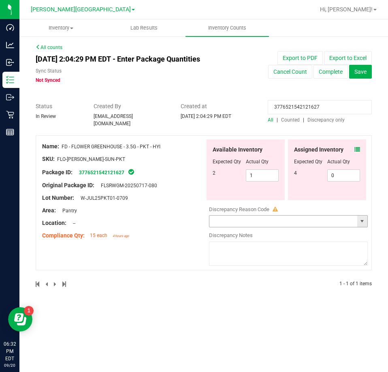
drag, startPoint x: 365, startPoint y: 214, endPoint x: 316, endPoint y: 226, distance: 50.8
click at [365, 218] on span "select" at bounding box center [362, 221] width 6 height 6
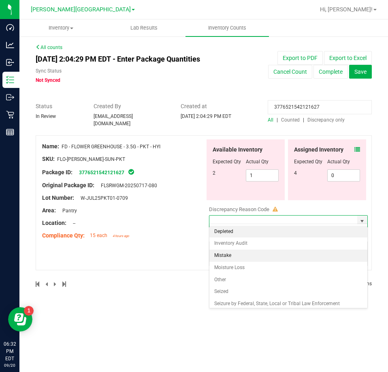
click at [244, 253] on li "Mistake" at bounding box center [289, 256] width 158 height 12
type input "Mistake"
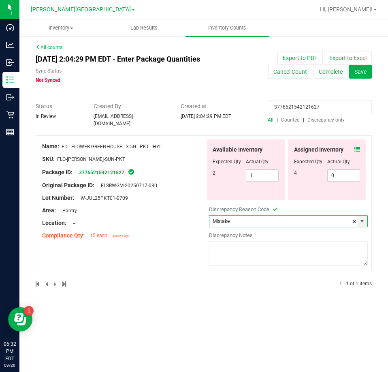
click at [244, 253] on textarea at bounding box center [288, 254] width 159 height 24
type textarea "-1"
click at [181, 227] on div at bounding box center [123, 229] width 163 height 4
click at [301, 106] on input "3776521542121627" at bounding box center [320, 107] width 104 height 14
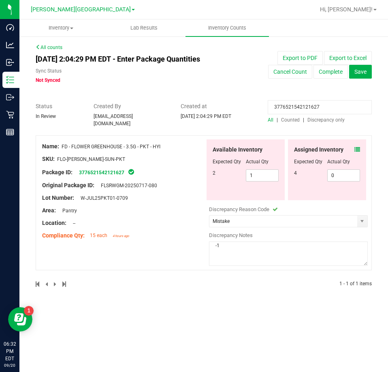
paste input "9612923036051818"
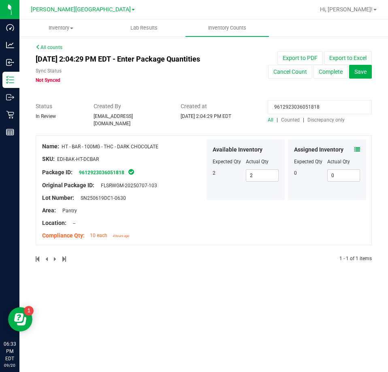
type input "9612923036051818"
click at [358, 147] on icon at bounding box center [358, 150] width 6 height 6
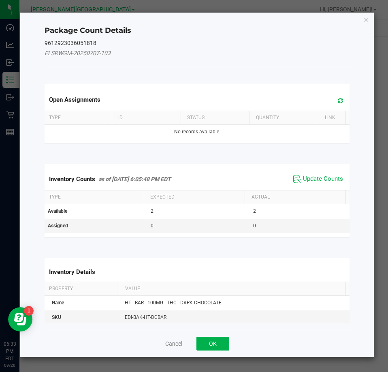
click at [324, 179] on span "Update Counts" at bounding box center [323, 179] width 40 height 8
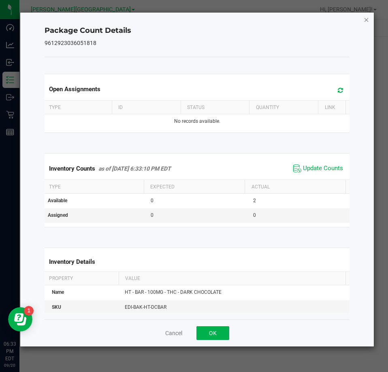
click at [367, 23] on icon "Close" at bounding box center [367, 20] width 6 height 10
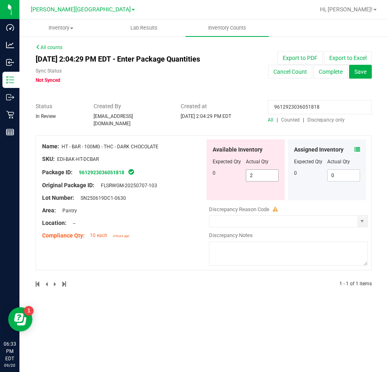
click at [270, 176] on span "2 2" at bounding box center [262, 175] width 33 height 12
click at [270, 176] on input "2" at bounding box center [262, 175] width 32 height 11
type input "0"
click at [187, 246] on div "Name: HT - BAR - 100MG - THC - DARK CHOCOLATE SKU: EDI-BAK-HT-DCBAR Package ID:…" at bounding box center [204, 206] width 337 height 143
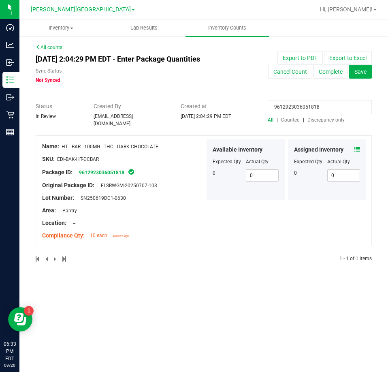
click at [287, 102] on input "9612923036051818" at bounding box center [320, 107] width 104 height 14
click at [289, 101] on input "9612923036051818" at bounding box center [320, 107] width 104 height 14
paste input "0645371577799115"
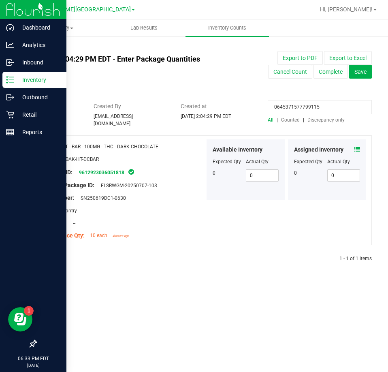
type input "0645371577799115"
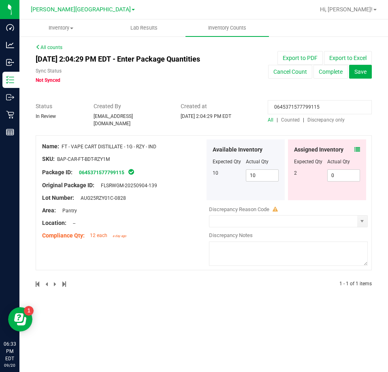
click at [358, 147] on icon at bounding box center [358, 150] width 6 height 6
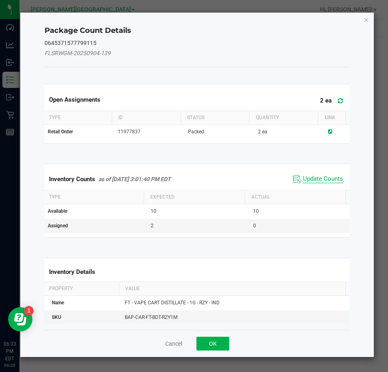
click at [325, 177] on span "Update Counts" at bounding box center [323, 179] width 40 height 8
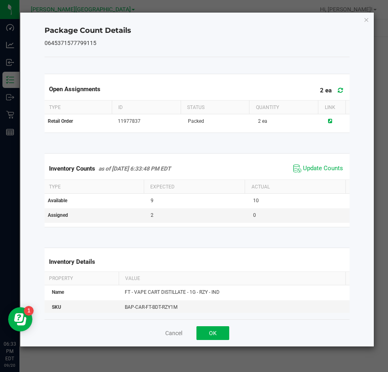
drag, startPoint x: 367, startPoint y: 14, endPoint x: 361, endPoint y: 29, distance: 15.8
click at [366, 16] on icon "Close" at bounding box center [367, 20] width 6 height 10
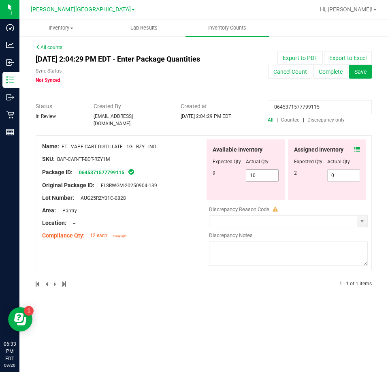
click at [260, 175] on span "10 10" at bounding box center [262, 175] width 33 height 12
click at [0, 0] on input "10" at bounding box center [0, 0] width 0 height 0
type input "9"
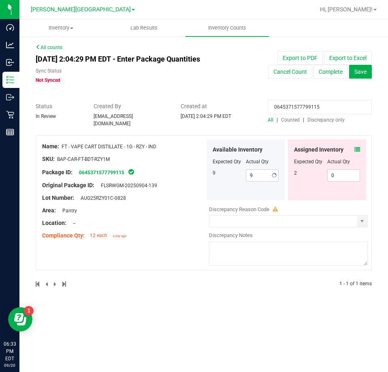
click at [304, 109] on input "0645371577799115" at bounding box center [320, 107] width 104 height 14
paste input "1372073951495707"
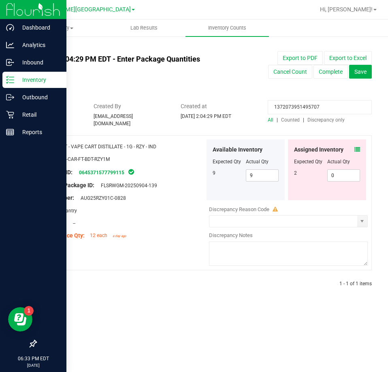
type input "1372073951495707"
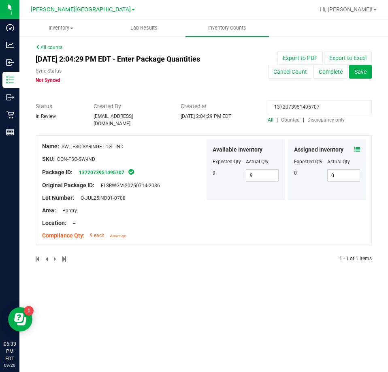
click at [358, 147] on icon at bounding box center [358, 150] width 6 height 6
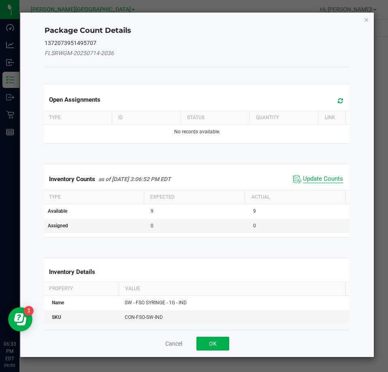
click at [303, 178] on span "Update Counts" at bounding box center [323, 179] width 40 height 8
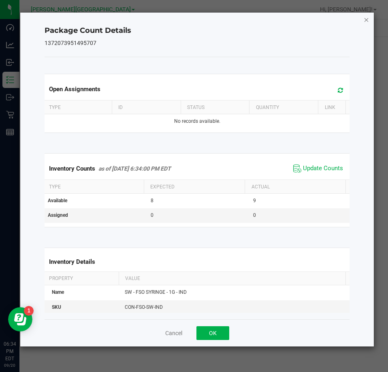
click at [366, 19] on icon "Close" at bounding box center [367, 20] width 6 height 10
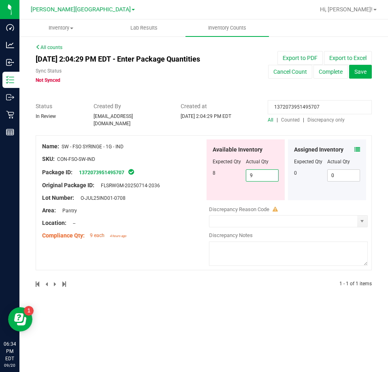
click at [256, 175] on span "9 9" at bounding box center [262, 175] width 33 height 12
click at [256, 175] on input "9" at bounding box center [262, 175] width 32 height 11
type input "8"
click at [295, 111] on input "1372073951495707" at bounding box center [320, 107] width 104 height 14
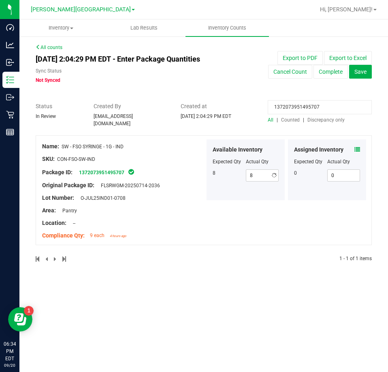
click at [295, 110] on input "1372073951495707" at bounding box center [320, 107] width 104 height 14
paste input "6575168362873308"
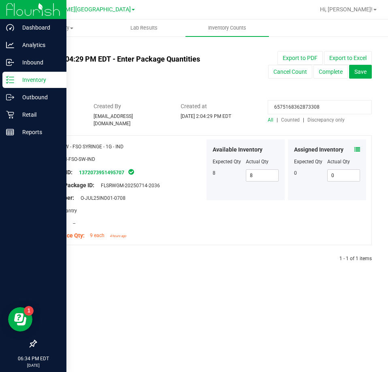
type input "6575168362873308"
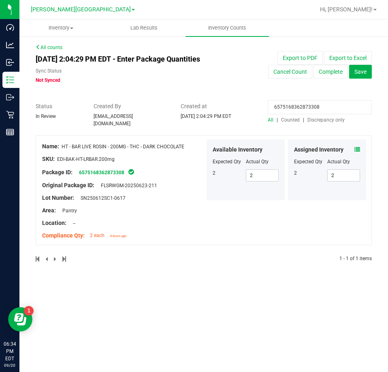
click at [358, 147] on icon at bounding box center [358, 150] width 6 height 6
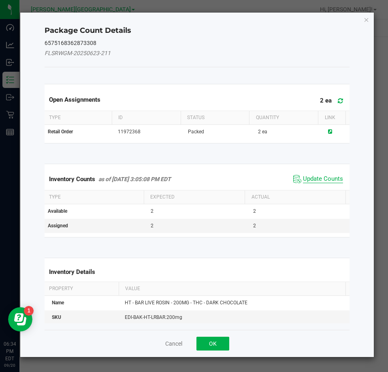
click at [304, 179] on span "Update Counts" at bounding box center [323, 179] width 40 height 8
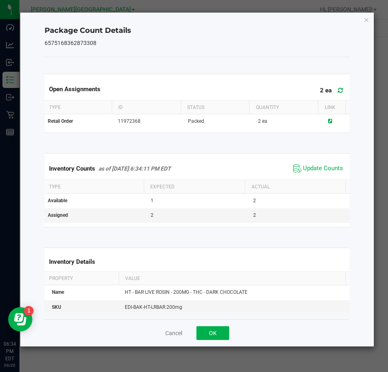
drag, startPoint x: 367, startPoint y: 20, endPoint x: 341, endPoint y: 49, distance: 39.0
click at [368, 19] on icon "Close" at bounding box center [367, 20] width 6 height 10
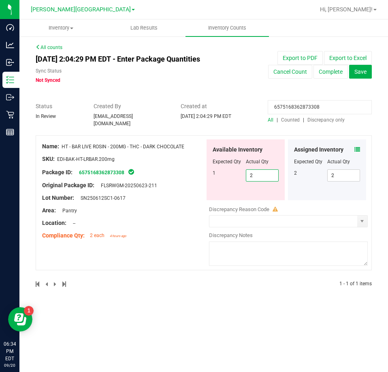
click at [255, 169] on span "2 2" at bounding box center [262, 175] width 33 height 12
click at [255, 170] on input "2" at bounding box center [262, 175] width 32 height 11
type input "1"
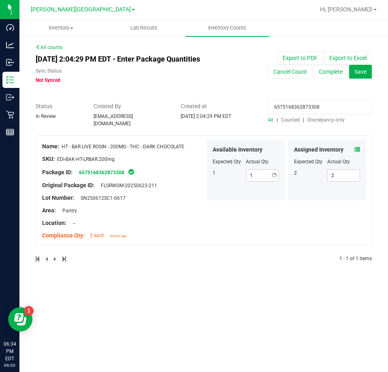
click at [298, 108] on input "6575168362873308" at bounding box center [320, 107] width 104 height 14
paste input "4611721283286012"
type input "4611721283286012"
click at [357, 147] on icon at bounding box center [358, 150] width 6 height 6
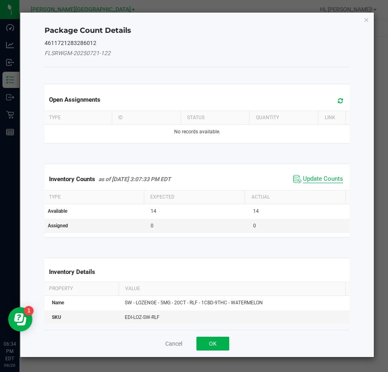
click at [328, 176] on span "Update Counts" at bounding box center [323, 179] width 40 height 8
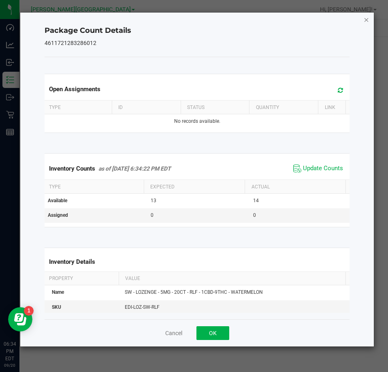
click at [366, 18] on icon "Close" at bounding box center [367, 20] width 6 height 10
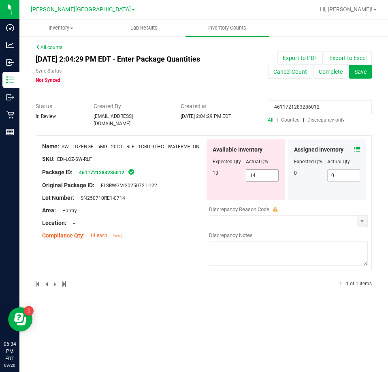
click at [253, 169] on span "14 14" at bounding box center [262, 175] width 33 height 12
click at [253, 170] on input "14" at bounding box center [262, 175] width 32 height 11
type input "13"
click at [284, 153] on div "Available Inventory Expected Qty Actual Qty 13 13 13" at bounding box center [246, 169] width 78 height 61
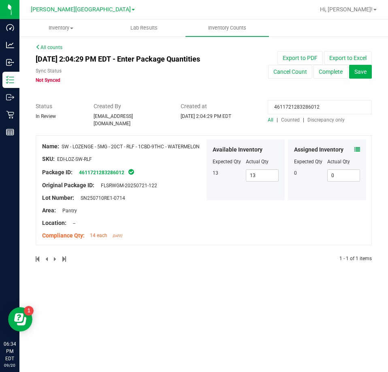
click at [304, 104] on input "4611721283286012" at bounding box center [320, 107] width 104 height 14
click at [307, 102] on input "4611721283286012" at bounding box center [320, 107] width 104 height 14
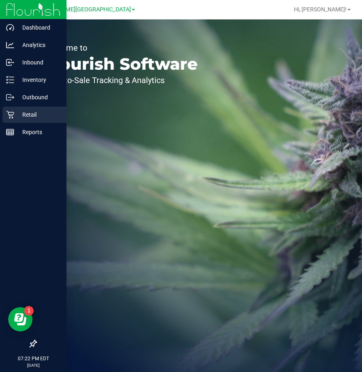
click at [28, 114] on p "Retail" at bounding box center [38, 115] width 49 height 10
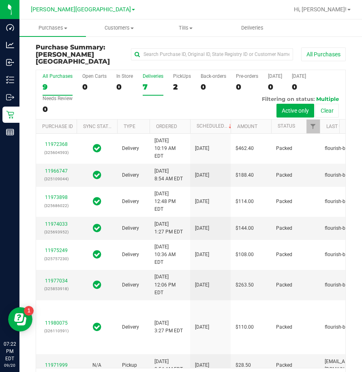
click at [151, 73] on div "Deliveries" at bounding box center [153, 76] width 21 height 6
click at [0, 0] on input "Deliveries 7" at bounding box center [0, 0] width 0 height 0
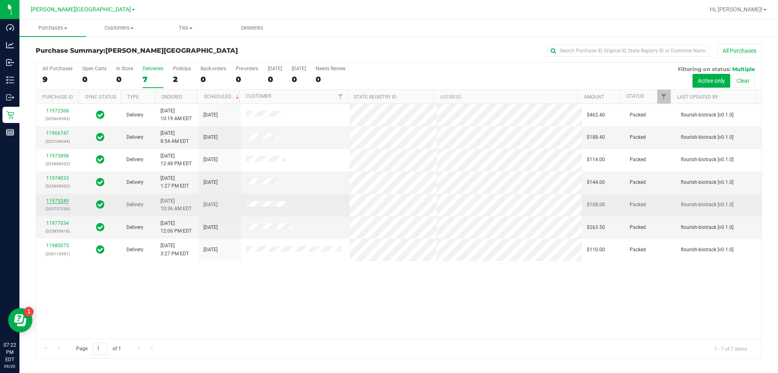
click at [54, 200] on link "11975249" at bounding box center [57, 201] width 23 height 6
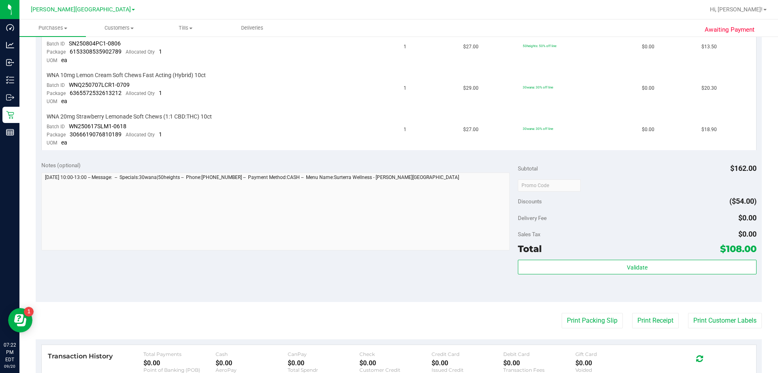
scroll to position [324, 0]
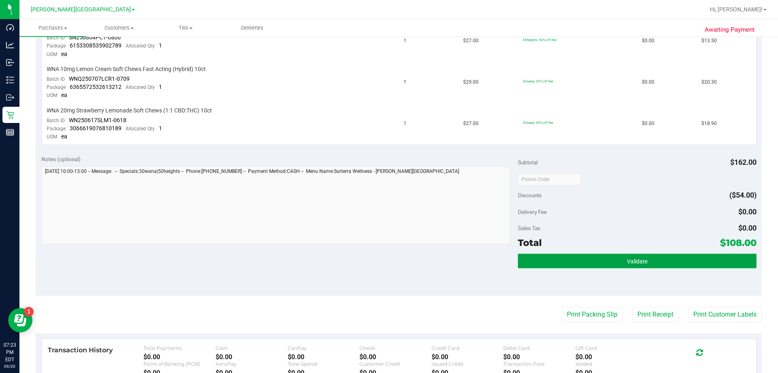
click at [362, 261] on button "Validate" at bounding box center [637, 260] width 238 height 15
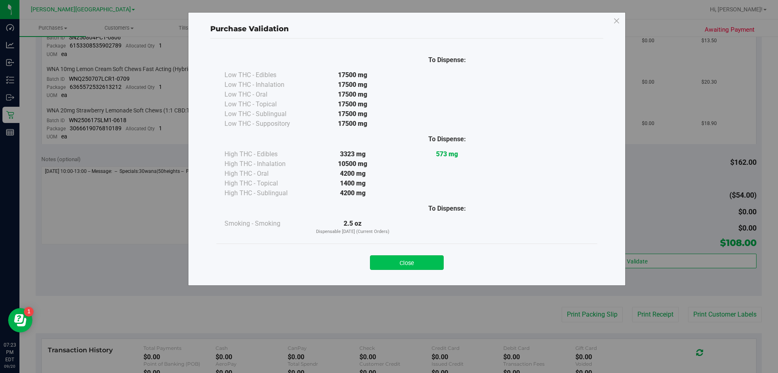
click at [362, 260] on button "Close" at bounding box center [407, 262] width 74 height 15
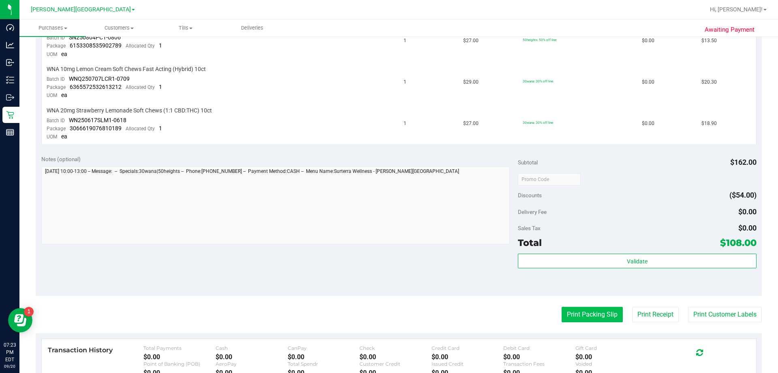
click at [362, 317] on button "Print Packing Slip" at bounding box center [592, 314] width 61 height 15
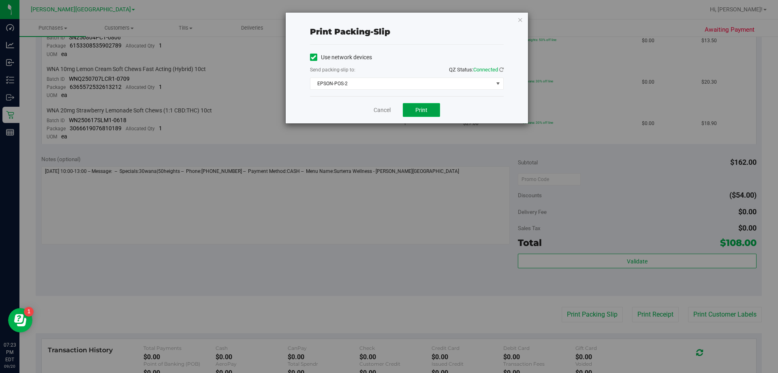
click at [362, 109] on span "Print" at bounding box center [422, 110] width 12 height 6
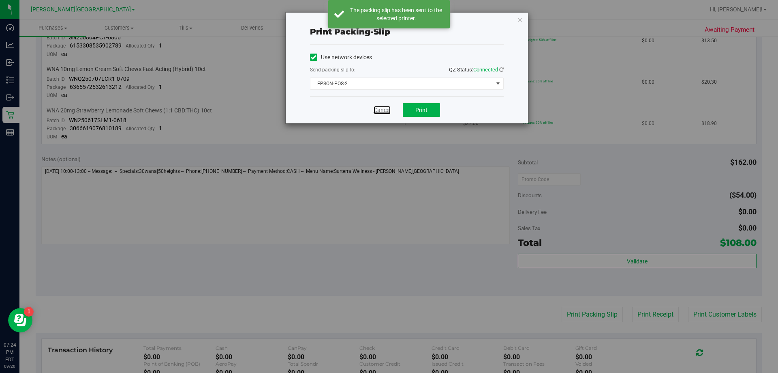
click at [362, 110] on link "Cancel" at bounding box center [382, 110] width 17 height 9
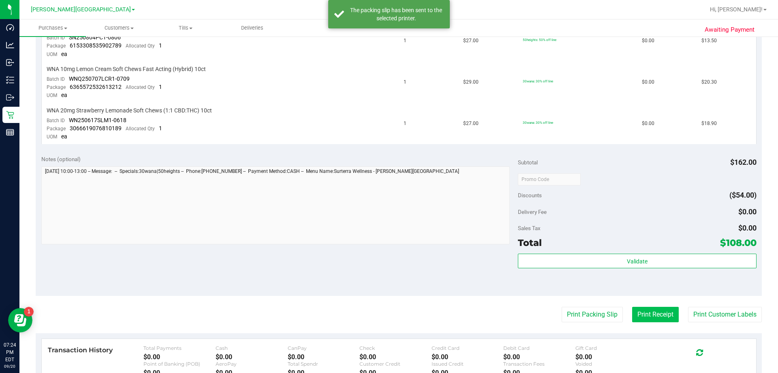
click at [362, 313] on button "Print Receipt" at bounding box center [655, 314] width 47 height 15
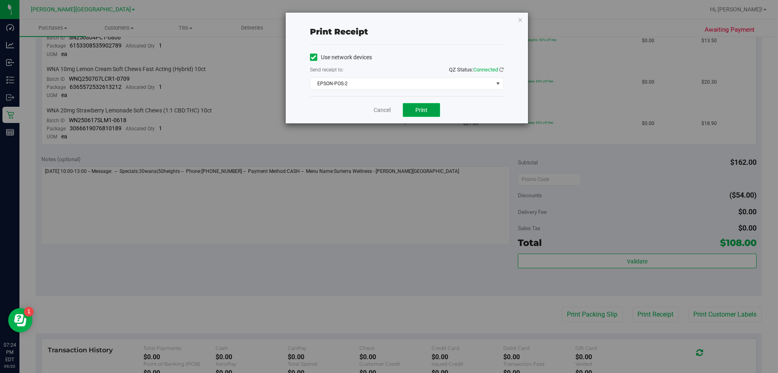
click at [362, 111] on span "Print" at bounding box center [422, 110] width 12 height 6
click at [362, 109] on span "Print" at bounding box center [422, 110] width 12 height 6
click at [362, 110] on link "Cancel" at bounding box center [382, 110] width 17 height 9
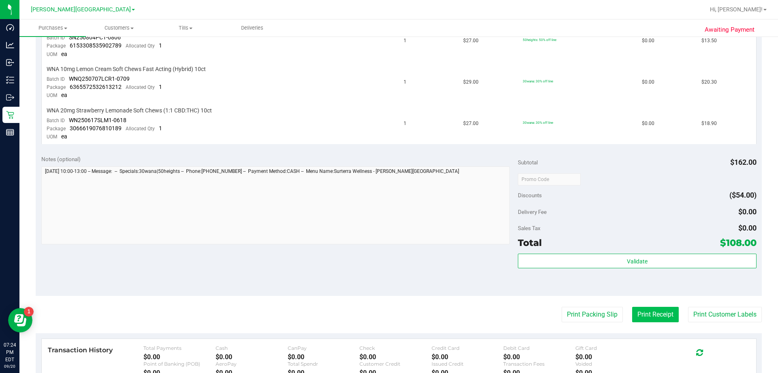
click at [362, 315] on button "Print Receipt" at bounding box center [655, 314] width 47 height 15
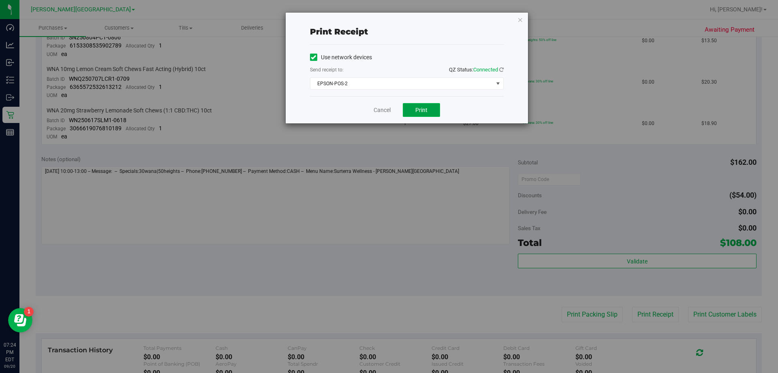
click at [362, 111] on span "Print" at bounding box center [422, 110] width 12 height 6
click at [362, 109] on link "Cancel" at bounding box center [382, 110] width 17 height 9
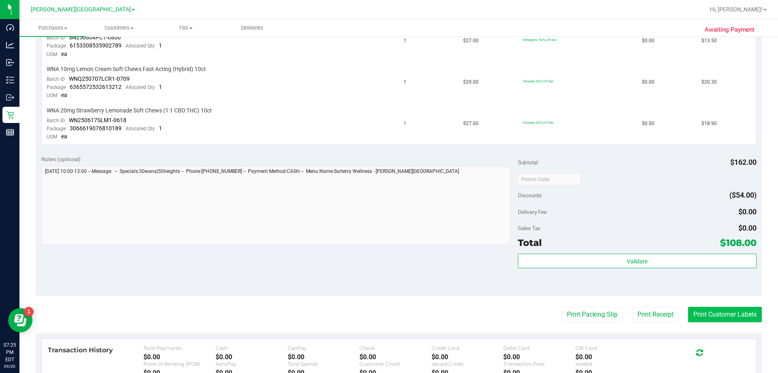
click at [362, 314] on button "Print Customer Labels" at bounding box center [725, 314] width 74 height 15
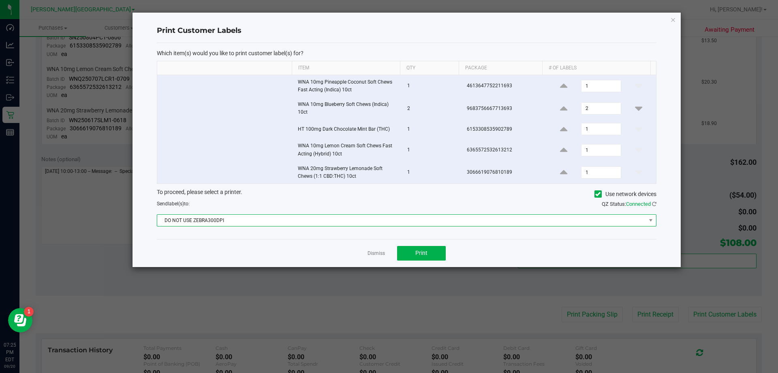
click at [362, 220] on span "DO NOT USE ZEBRA300DPI" at bounding box center [401, 219] width 489 height 11
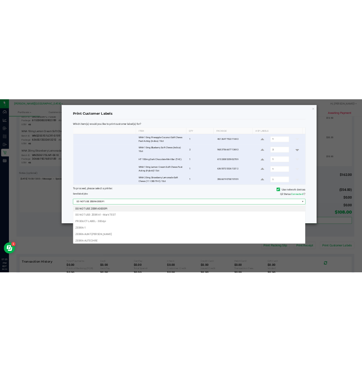
scroll to position [12, 499]
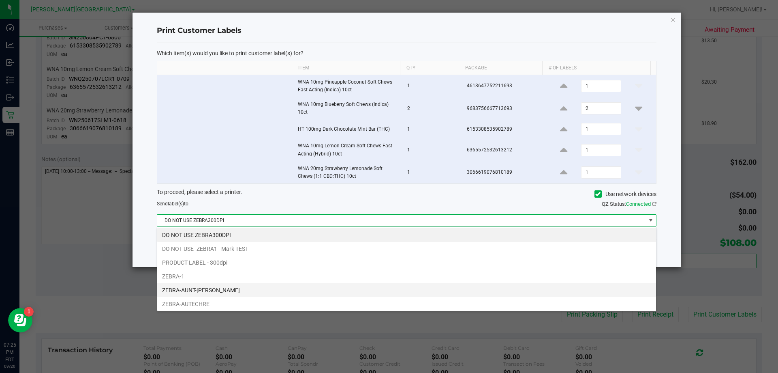
click at [215, 289] on li "ZEBRA-AUNT-SARAH" at bounding box center [406, 290] width 499 height 14
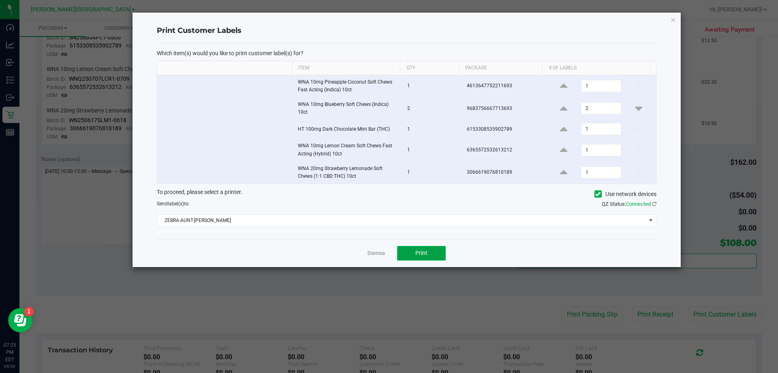
click at [362, 252] on span "Print" at bounding box center [422, 252] width 12 height 6
click at [362, 253] on link "Dismiss" at bounding box center [376, 253] width 17 height 7
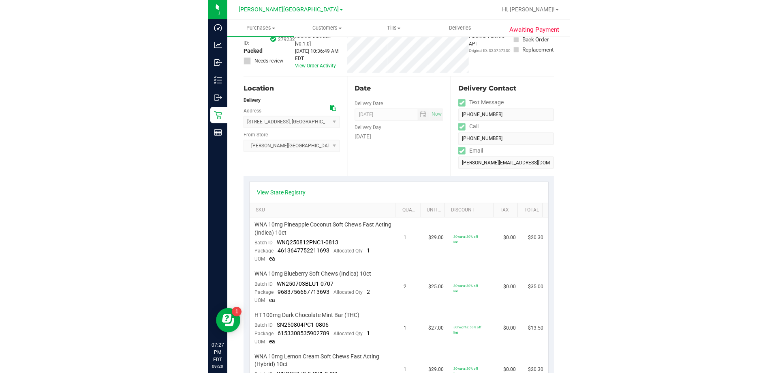
scroll to position [0, 0]
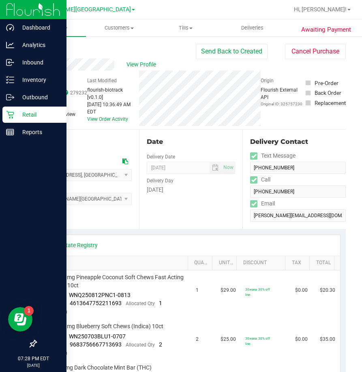
click at [27, 114] on p "Retail" at bounding box center [38, 115] width 49 height 10
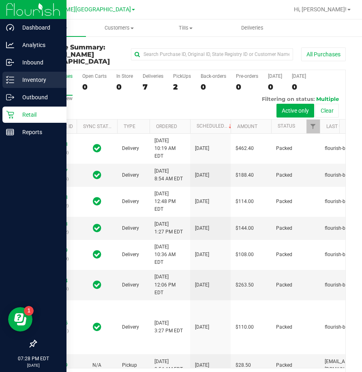
click at [16, 78] on p "Inventory" at bounding box center [38, 80] width 49 height 10
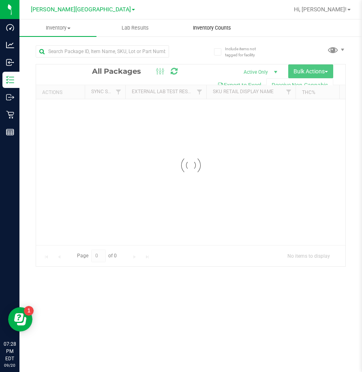
click at [204, 27] on span "Inventory Counts" at bounding box center [212, 27] width 60 height 7
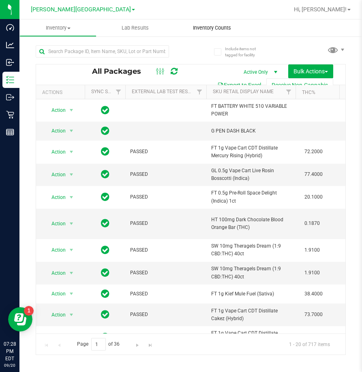
click at [222, 30] on span "Inventory Counts" at bounding box center [212, 27] width 60 height 7
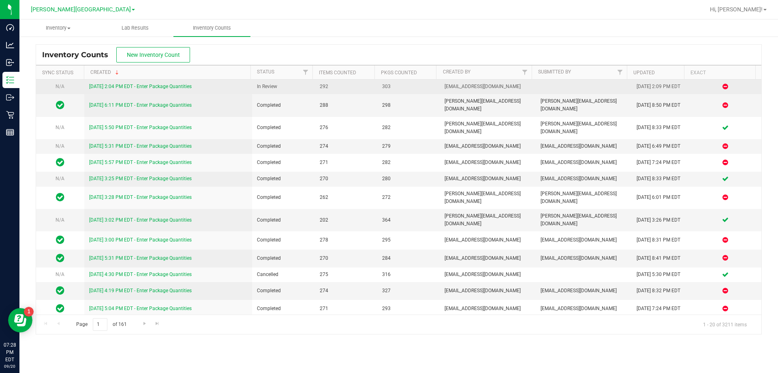
click at [182, 86] on link "9/20/25 2:04 PM EDT - Enter Package Quantities" at bounding box center [140, 87] width 103 height 6
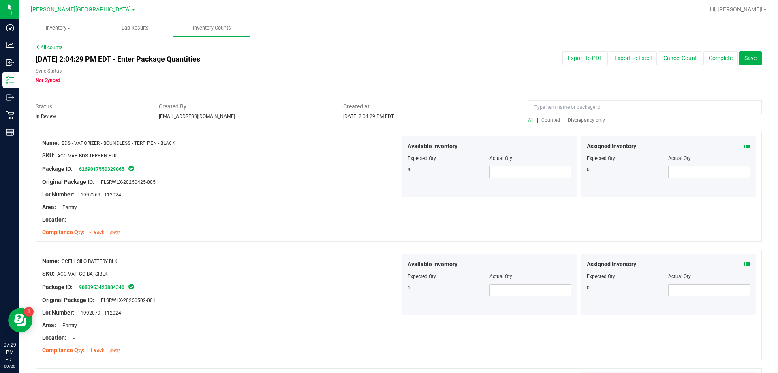
click at [362, 120] on span "Discrepancy only" at bounding box center [586, 120] width 37 height 6
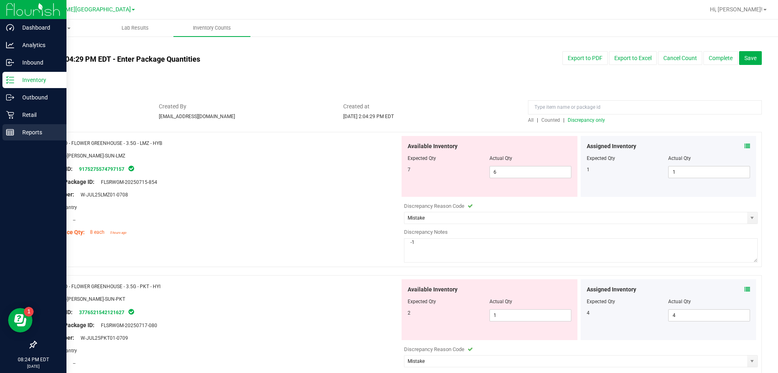
click at [17, 127] on div "Reports" at bounding box center [34, 132] width 64 height 16
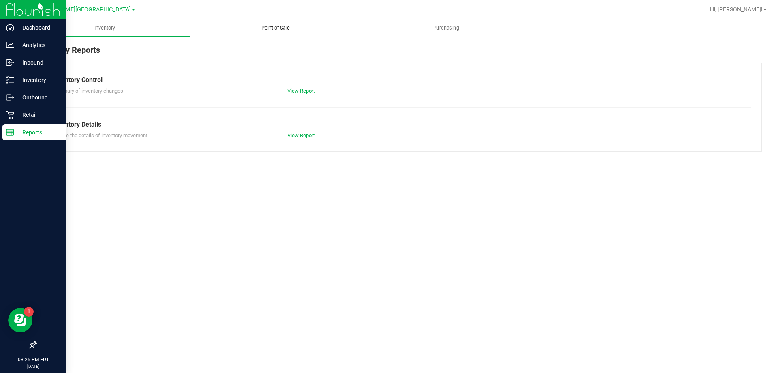
click at [272, 29] on span "Point of Sale" at bounding box center [276, 27] width 50 height 7
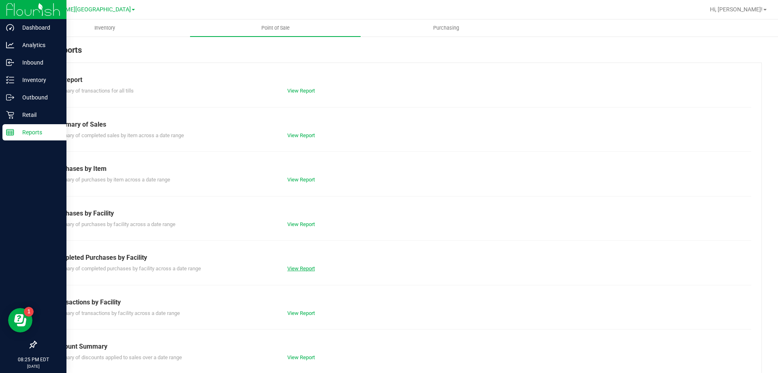
click at [304, 270] on link "View Report" at bounding box center [301, 268] width 28 height 6
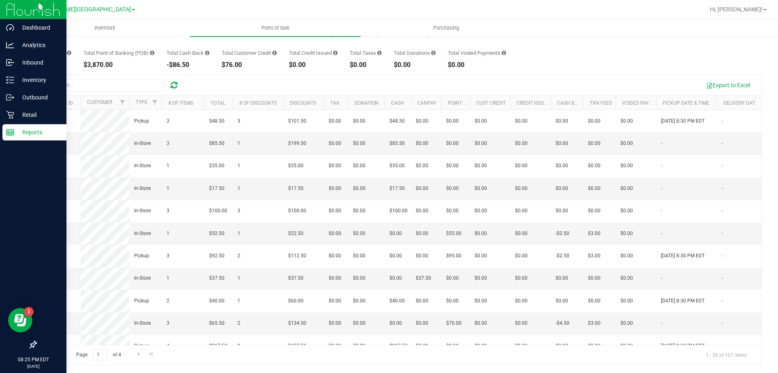
click at [13, 124] on div "Reports" at bounding box center [34, 132] width 64 height 16
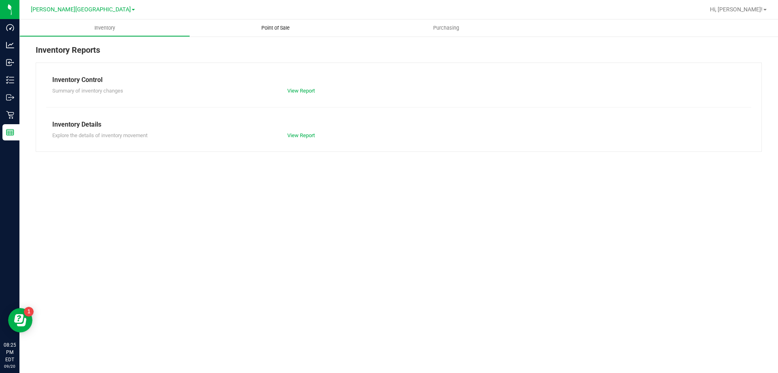
click at [273, 26] on span "Point of Sale" at bounding box center [276, 27] width 50 height 7
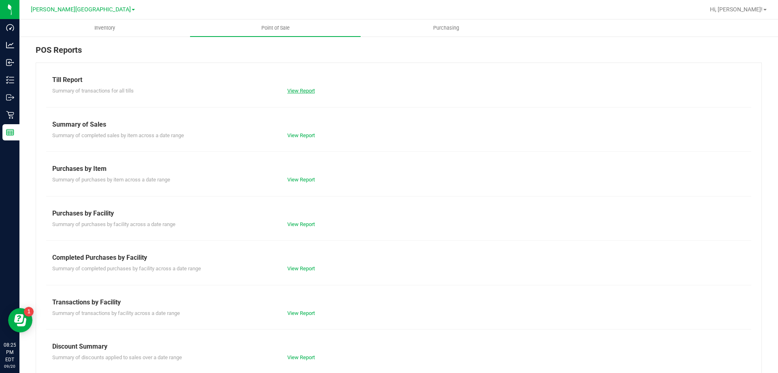
click at [293, 88] on link "View Report" at bounding box center [301, 91] width 28 height 6
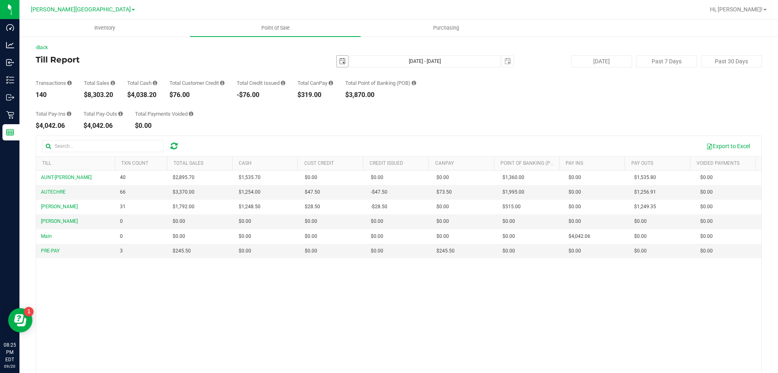
click at [339, 62] on span "select" at bounding box center [342, 61] width 6 height 6
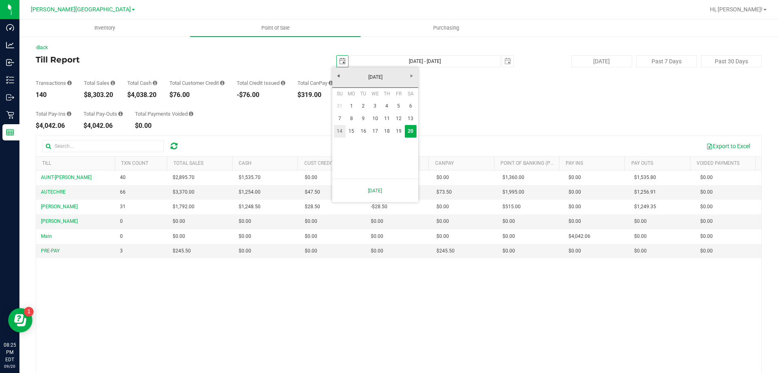
click at [341, 129] on link "14" at bounding box center [340, 131] width 12 height 13
type input "2025-09-14"
type input "Sep 14, 2025 - Sep 20, 2025"
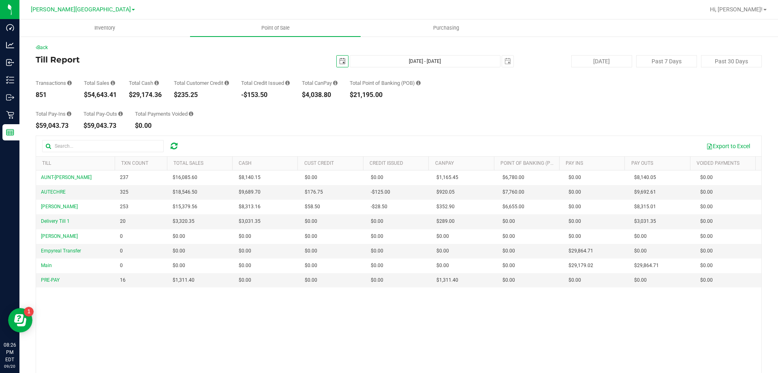
click at [339, 60] on span "select" at bounding box center [342, 61] width 6 height 6
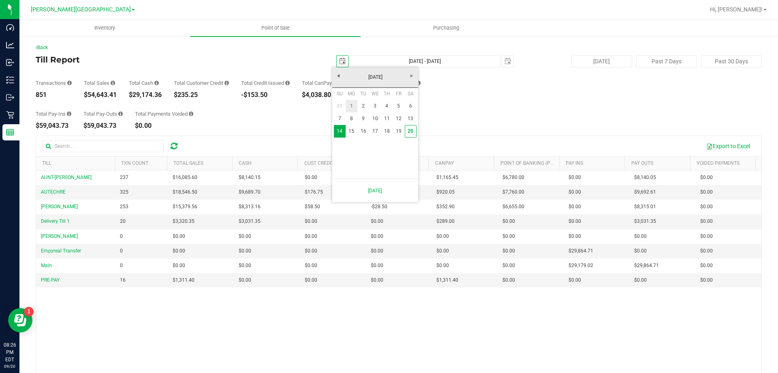
click at [350, 110] on link "1" at bounding box center [352, 106] width 12 height 13
type input "2025-09-01"
type input "Sep 1, 2025 - Sep 20, 2025"
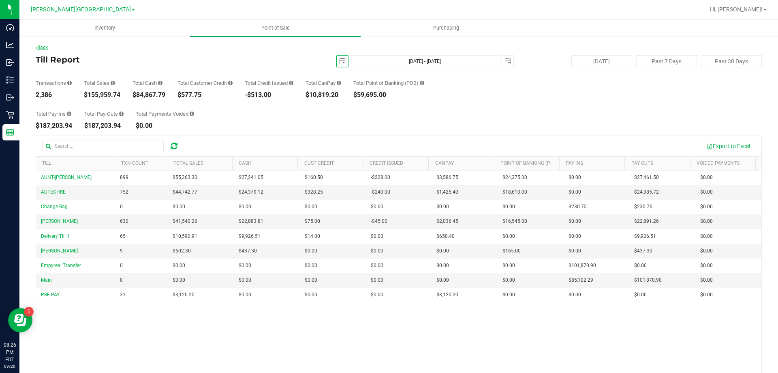
click at [44, 47] on link "Back" at bounding box center [42, 48] width 12 height 6
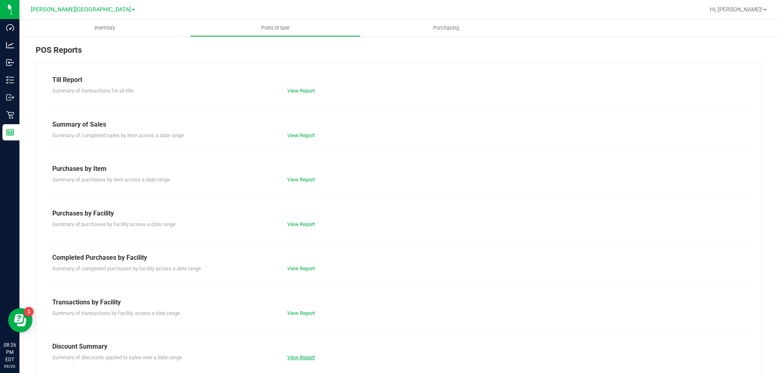
click at [292, 355] on link "View Report" at bounding box center [301, 357] width 28 height 6
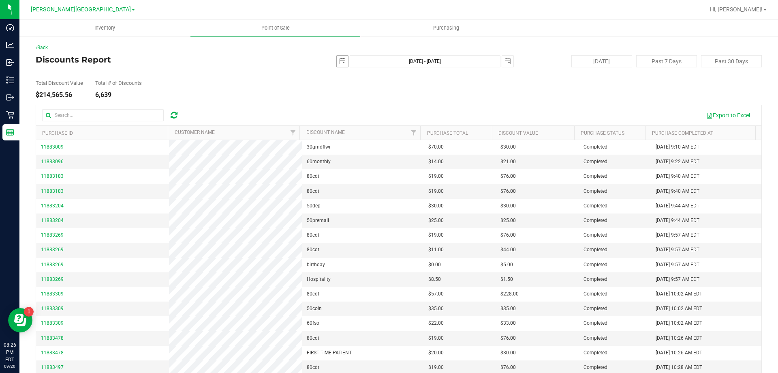
click at [337, 59] on span "select" at bounding box center [342, 61] width 11 height 11
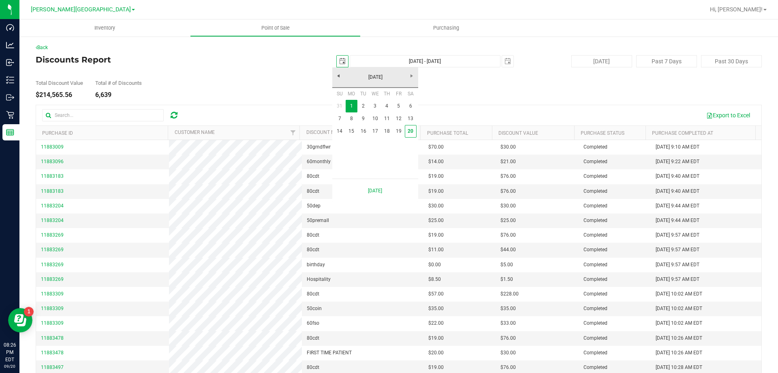
scroll to position [0, 20]
click at [362, 130] on link "20" at bounding box center [411, 131] width 12 height 13
type input "2025-09-20"
type input "Sep 20, 2025 - Sep 20, 2025"
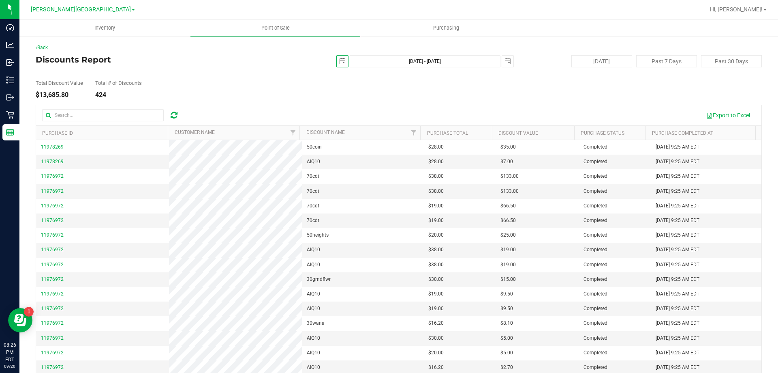
click at [167, 114] on div at bounding box center [114, 115] width 144 height 12
click at [171, 116] on icon at bounding box center [174, 115] width 7 height 8
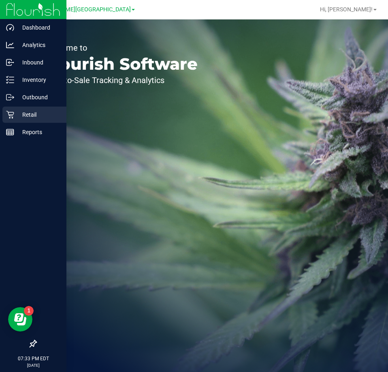
click at [30, 114] on p "Retail" at bounding box center [38, 115] width 49 height 10
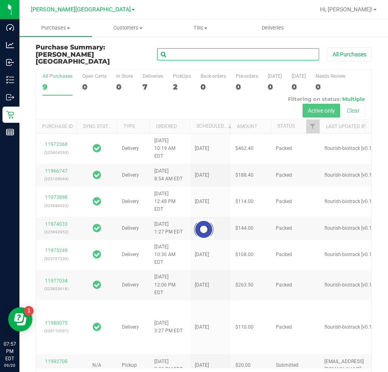
click at [201, 52] on input "text" at bounding box center [238, 54] width 162 height 12
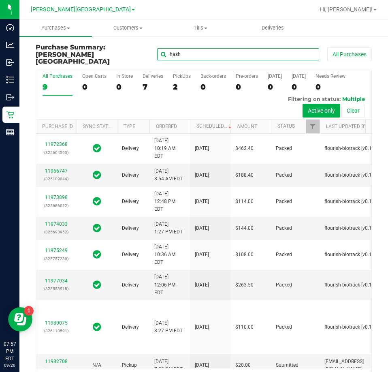
type input "hash"
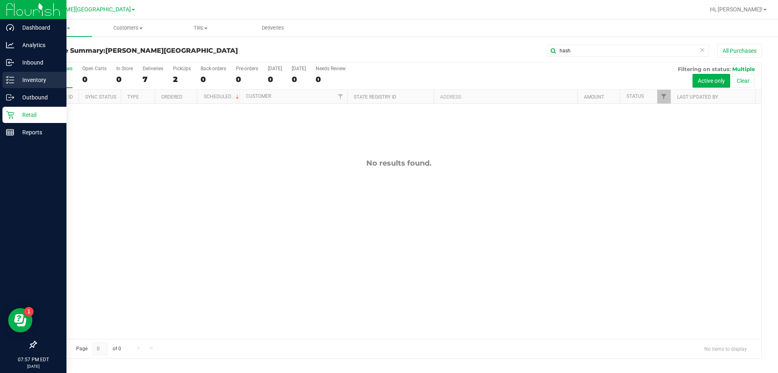
click at [24, 76] on p "Inventory" at bounding box center [38, 80] width 49 height 10
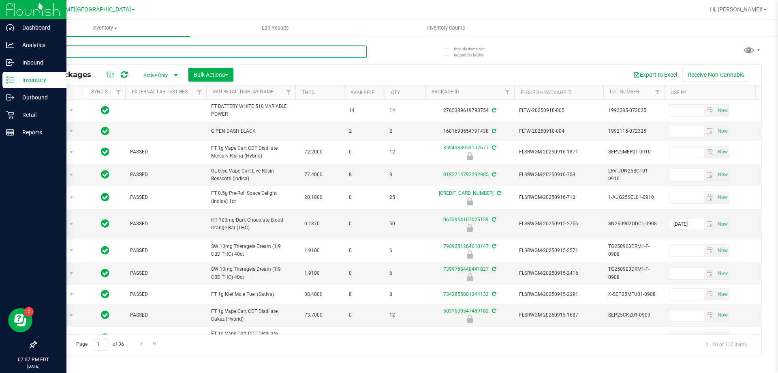
click at [230, 49] on input "text" at bounding box center [201, 51] width 331 height 12
type input "hash"
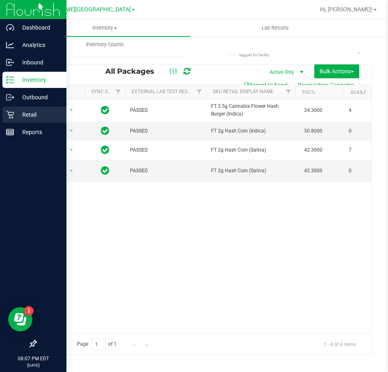
click at [11, 114] on icon at bounding box center [10, 115] width 8 height 8
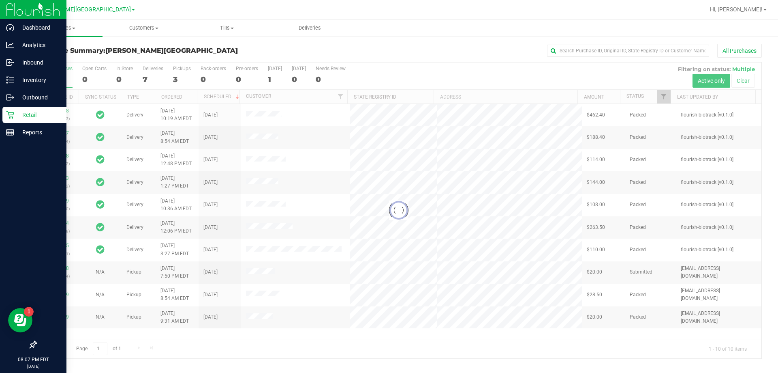
click at [175, 80] on div at bounding box center [399, 210] width 726 height 296
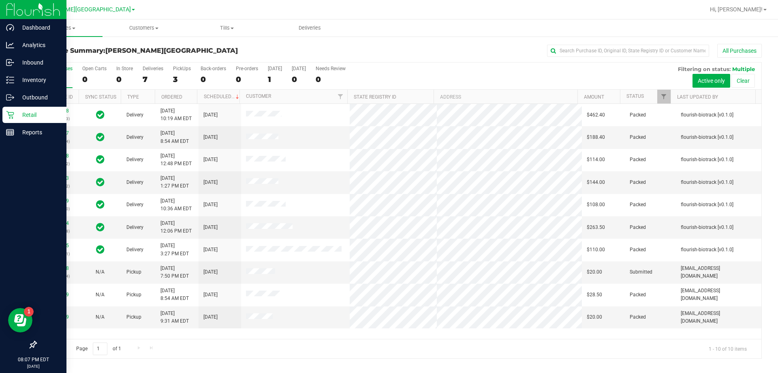
click at [175, 80] on div "3" at bounding box center [182, 79] width 18 height 9
click at [0, 0] on input "PickUps 3" at bounding box center [0, 0] width 0 height 0
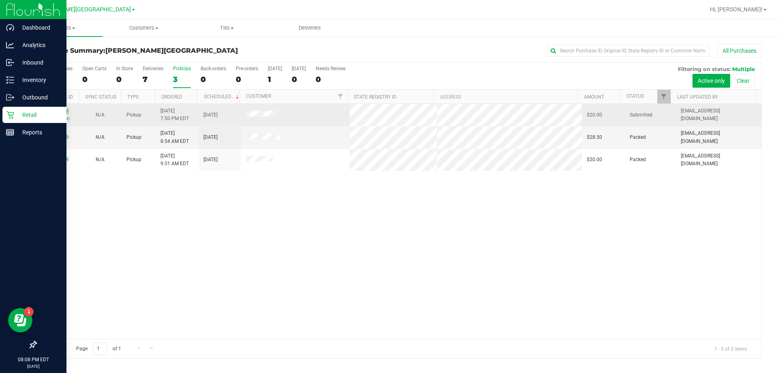
click at [58, 110] on link "11982708" at bounding box center [57, 111] width 23 height 6
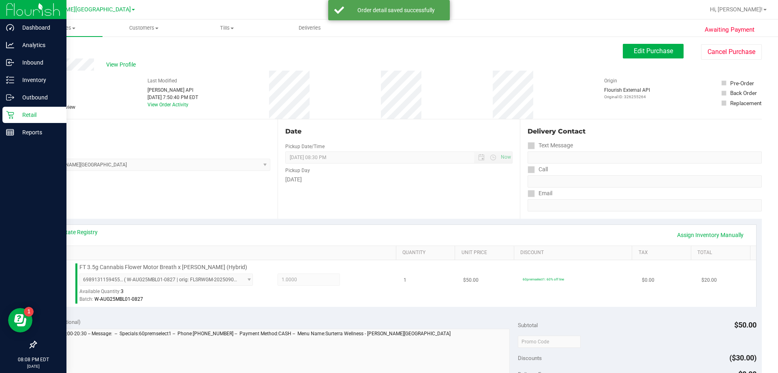
click at [311, 303] on td "FT 3.5g Cannabis Flower Motor Breath x [PERSON_NAME] (Hybrid) 6989131159455894 …" at bounding box center [221, 283] width 358 height 47
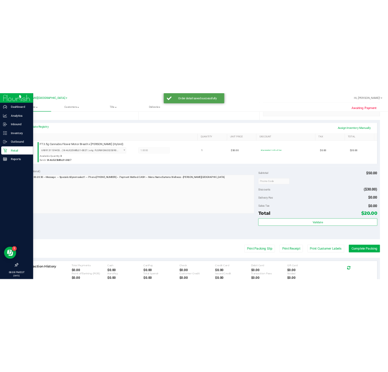
scroll to position [290, 0]
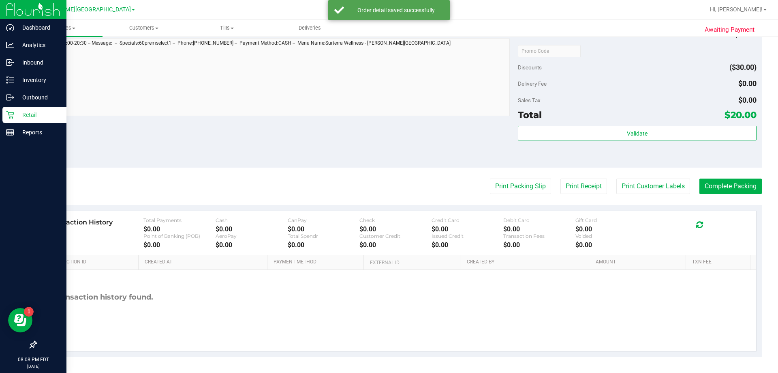
click at [365, 177] on purchase-details "Back Edit Purchase Cancel Purchase View Profile # 11982708 BioTrack ID: - Submi…" at bounding box center [399, 55] width 727 height 603
click at [365, 182] on button "Complete Packing" at bounding box center [731, 185] width 62 height 15
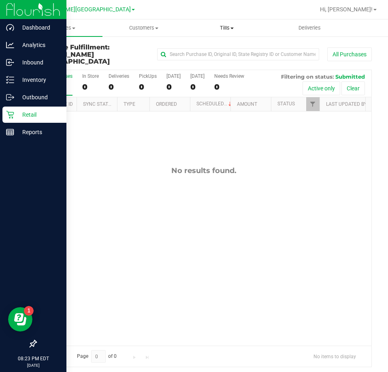
click at [233, 26] on span "Tills" at bounding box center [227, 27] width 82 height 7
click at [223, 46] on span "Manage tills" at bounding box center [213, 48] width 55 height 7
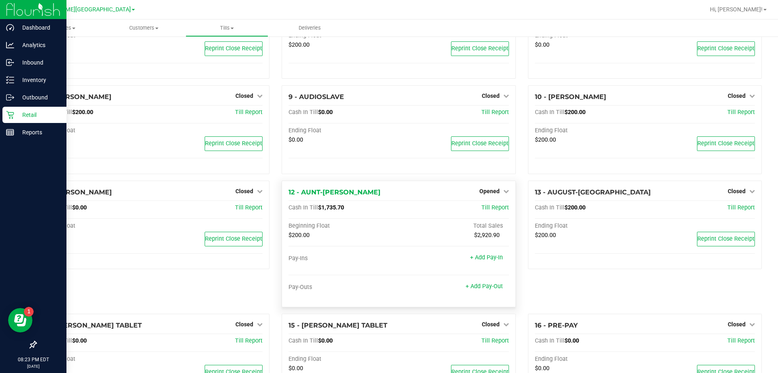
scroll to position [203, 0]
click at [365, 190] on span "Opened" at bounding box center [490, 189] width 20 height 6
click at [365, 208] on link "Close Till" at bounding box center [491, 206] width 22 height 6
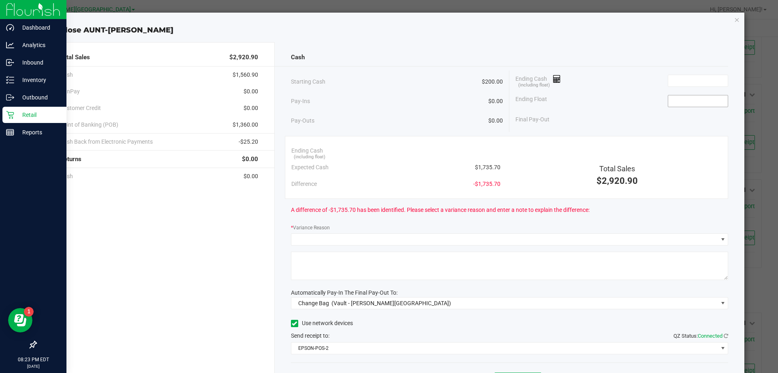
click at [365, 98] on input at bounding box center [699, 100] width 60 height 11
type input "$200.00"
click at [365, 81] on input at bounding box center [699, 80] width 60 height 11
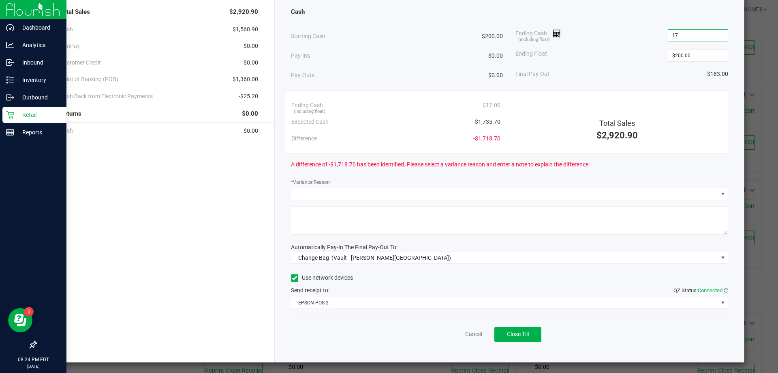
scroll to position [47, 0]
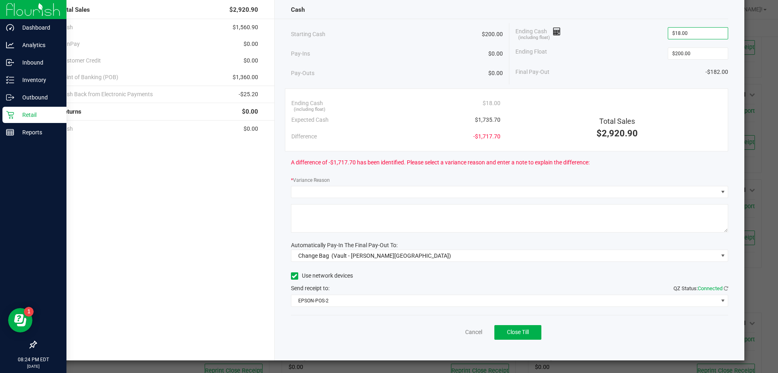
click at [365, 30] on span "$18.00" at bounding box center [698, 33] width 60 height 12
click at [365, 33] on input "18" at bounding box center [699, 33] width 60 height 11
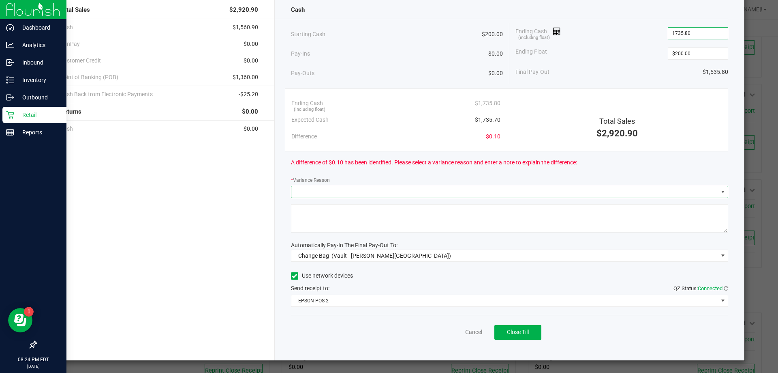
type input "$1,735.80"
click at [365, 191] on span at bounding box center [723, 192] width 6 height 6
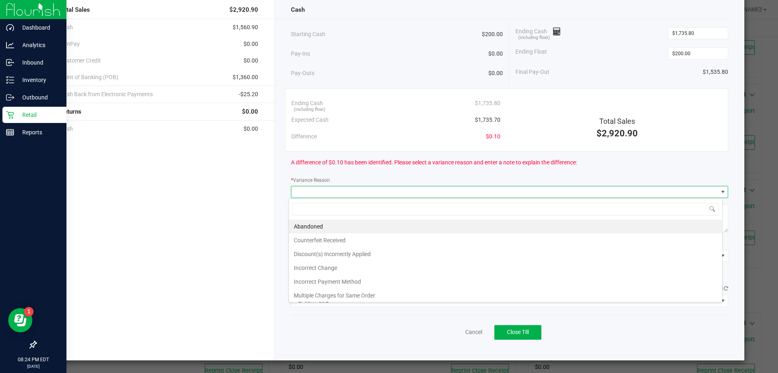
scroll to position [12, 434]
click at [365, 225] on li "Abandoned" at bounding box center [505, 226] width 433 height 14
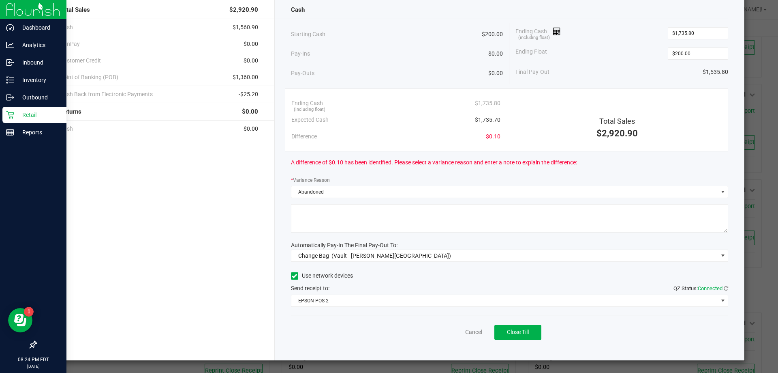
click at [365, 225] on textarea at bounding box center [510, 218] width 438 height 28
type textarea "abandoned"
drag, startPoint x: 412, startPoint y: 254, endPoint x: 407, endPoint y: 255, distance: 5.0
click at [365, 255] on span "Change Bag (Vault - [PERSON_NAME][GEOGRAPHIC_DATA])" at bounding box center [505, 255] width 427 height 11
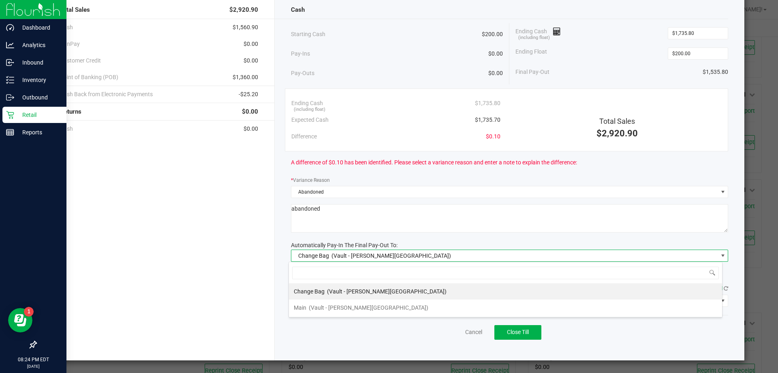
click at [365, 307] on span "(Vault - [PERSON_NAME][GEOGRAPHIC_DATA])" at bounding box center [369, 307] width 120 height 6
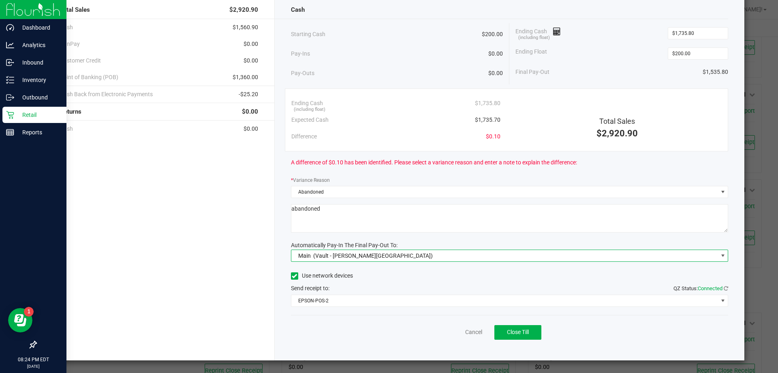
click at [363, 307] on div "Cash Starting Cash $200.00 Pay-Ins $0.00 Pay-Outs $0.00 Ending Cash (including …" at bounding box center [510, 177] width 470 height 365
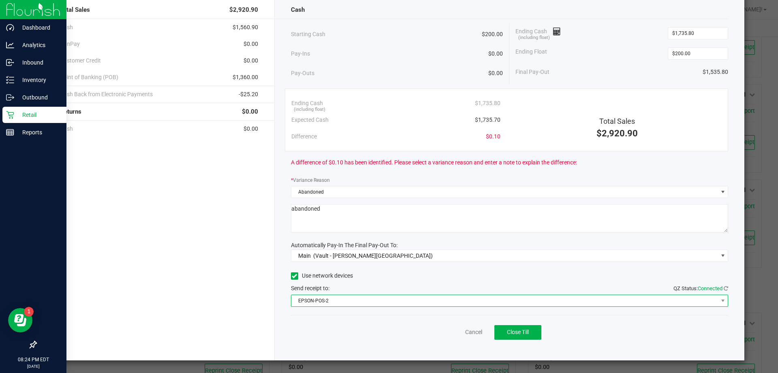
click at [362, 302] on span "EPSON-POS-2" at bounding box center [505, 300] width 427 height 11
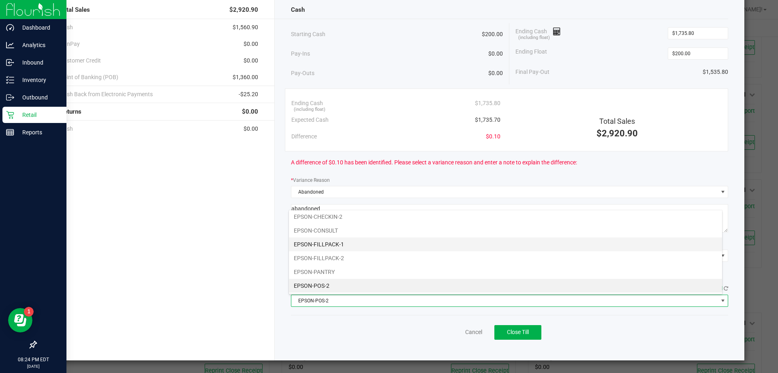
click at [347, 244] on li "EPSON-FILLPACK-1" at bounding box center [505, 244] width 433 height 14
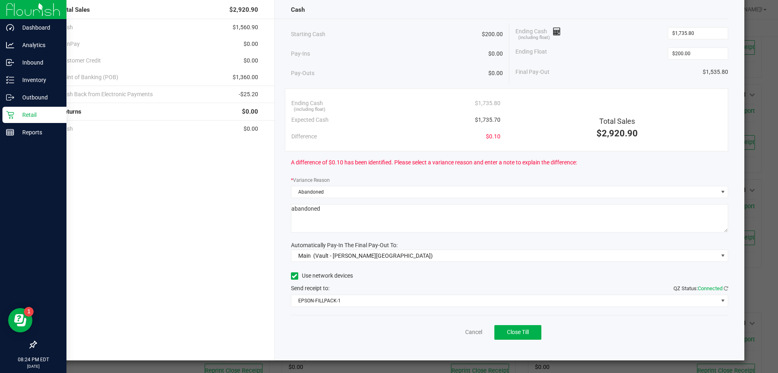
click at [365, 284] on div "Send receipt to: QZ Status: Connected" at bounding box center [510, 288] width 438 height 9
click at [365, 334] on span "Close Till" at bounding box center [518, 331] width 22 height 6
click at [365, 331] on link "Dismiss" at bounding box center [455, 332] width 19 height 9
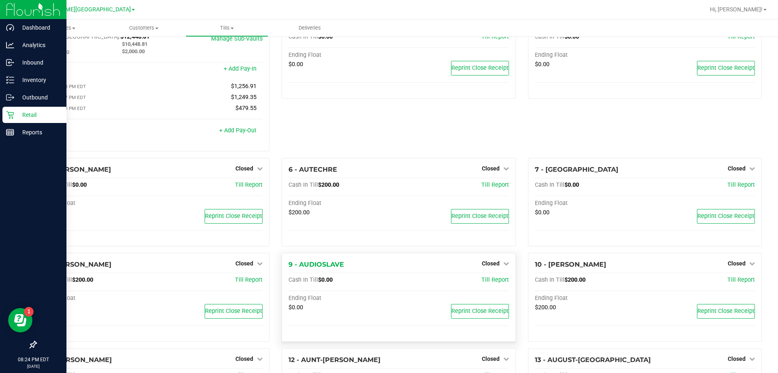
scroll to position [0, 0]
